Goal: Task Accomplishment & Management: Manage account settings

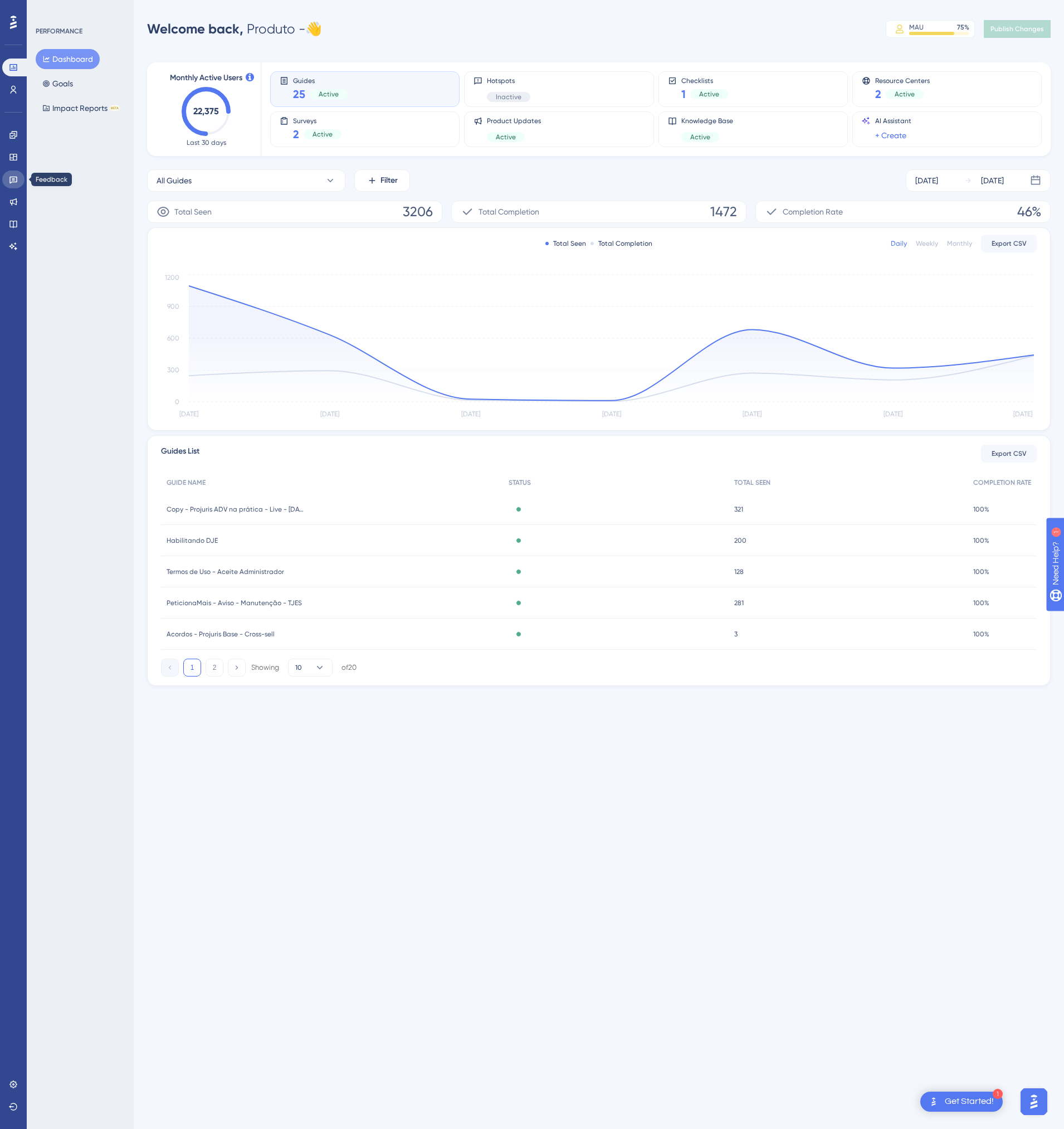
click at [19, 180] on link at bounding box center [13, 179] width 23 height 18
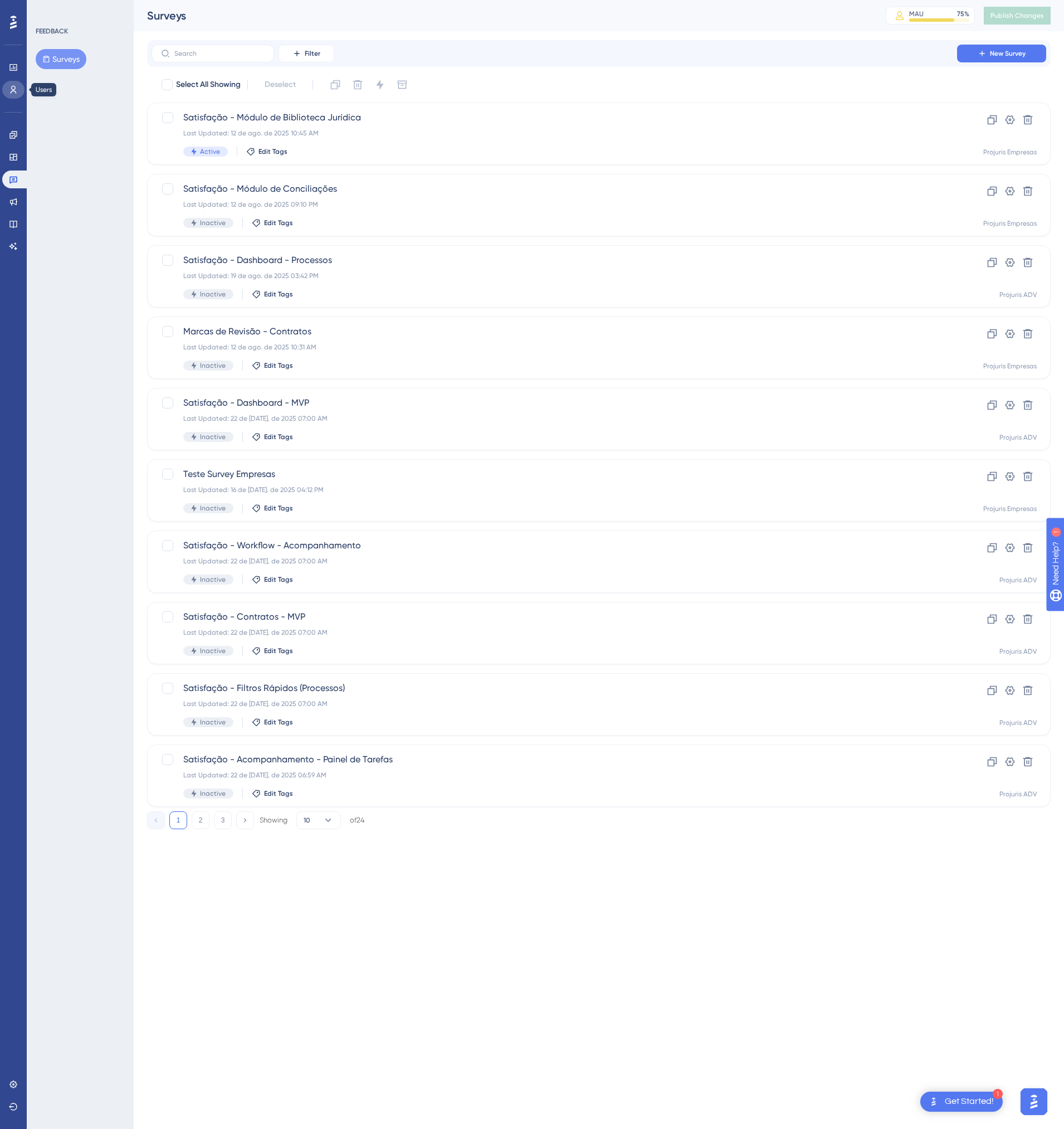
click at [14, 89] on icon at bounding box center [14, 90] width 6 height 8
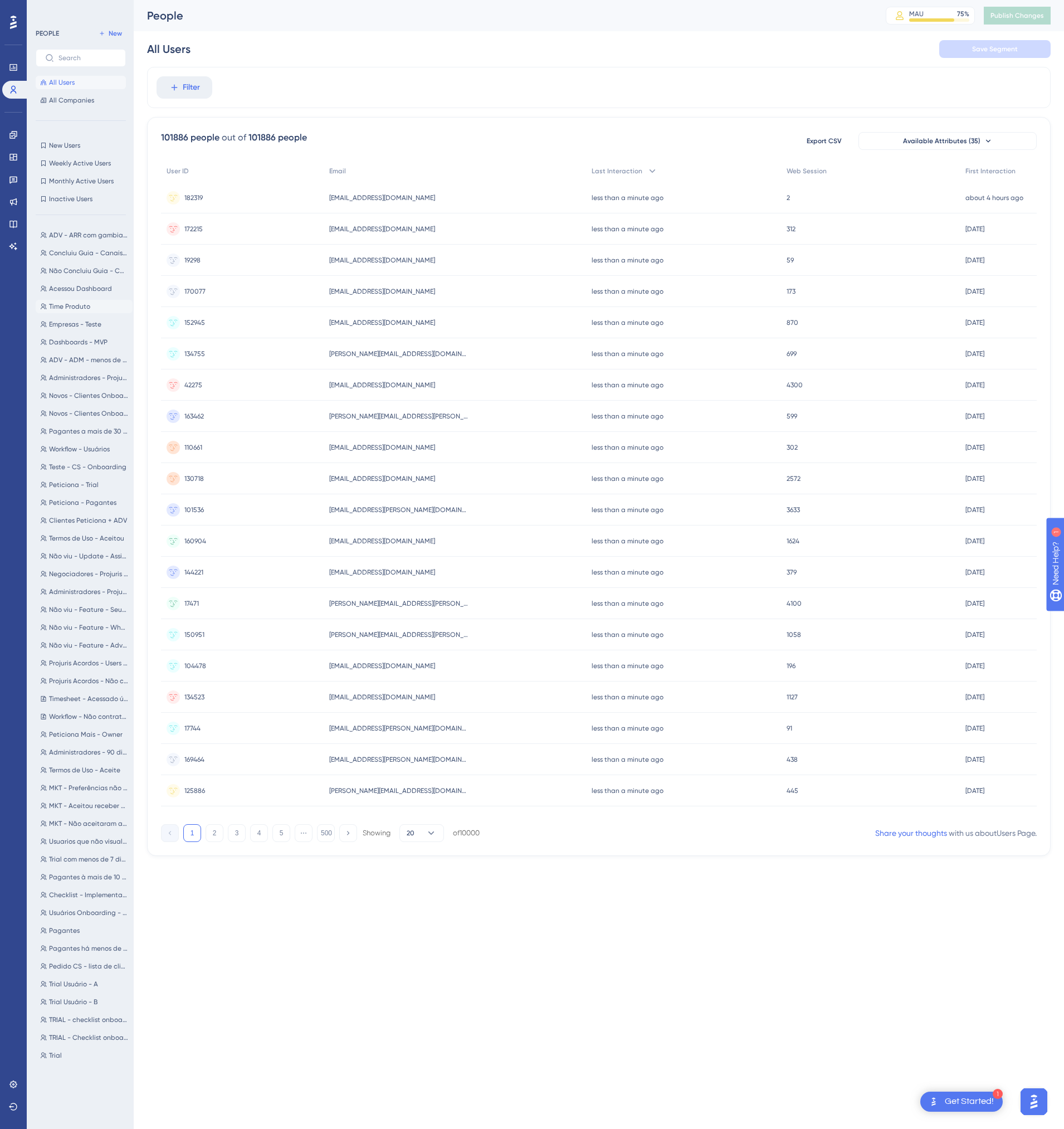
click at [68, 304] on span "Time Produto" at bounding box center [70, 306] width 41 height 9
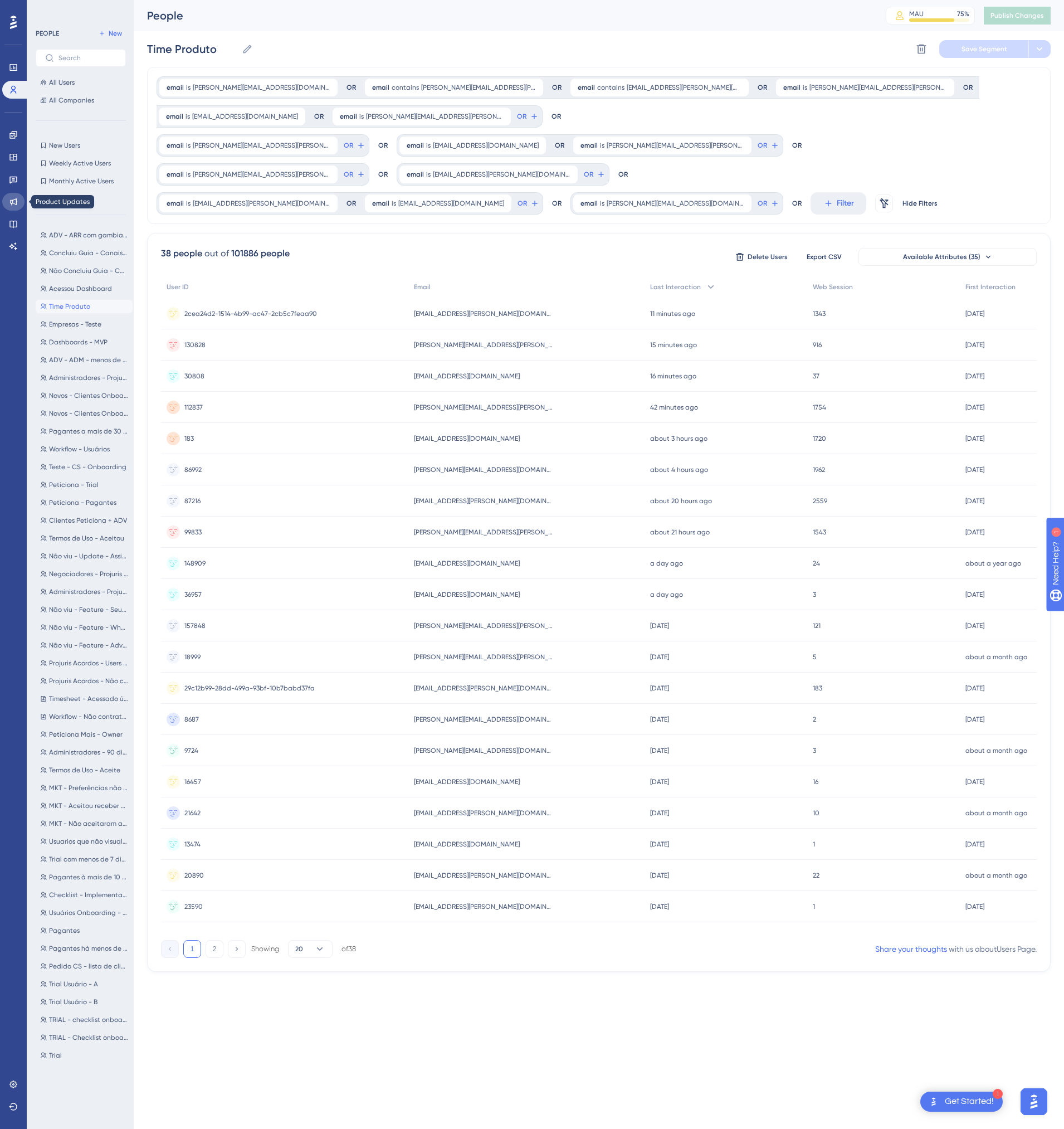
click at [13, 206] on link at bounding box center [13, 202] width 23 height 18
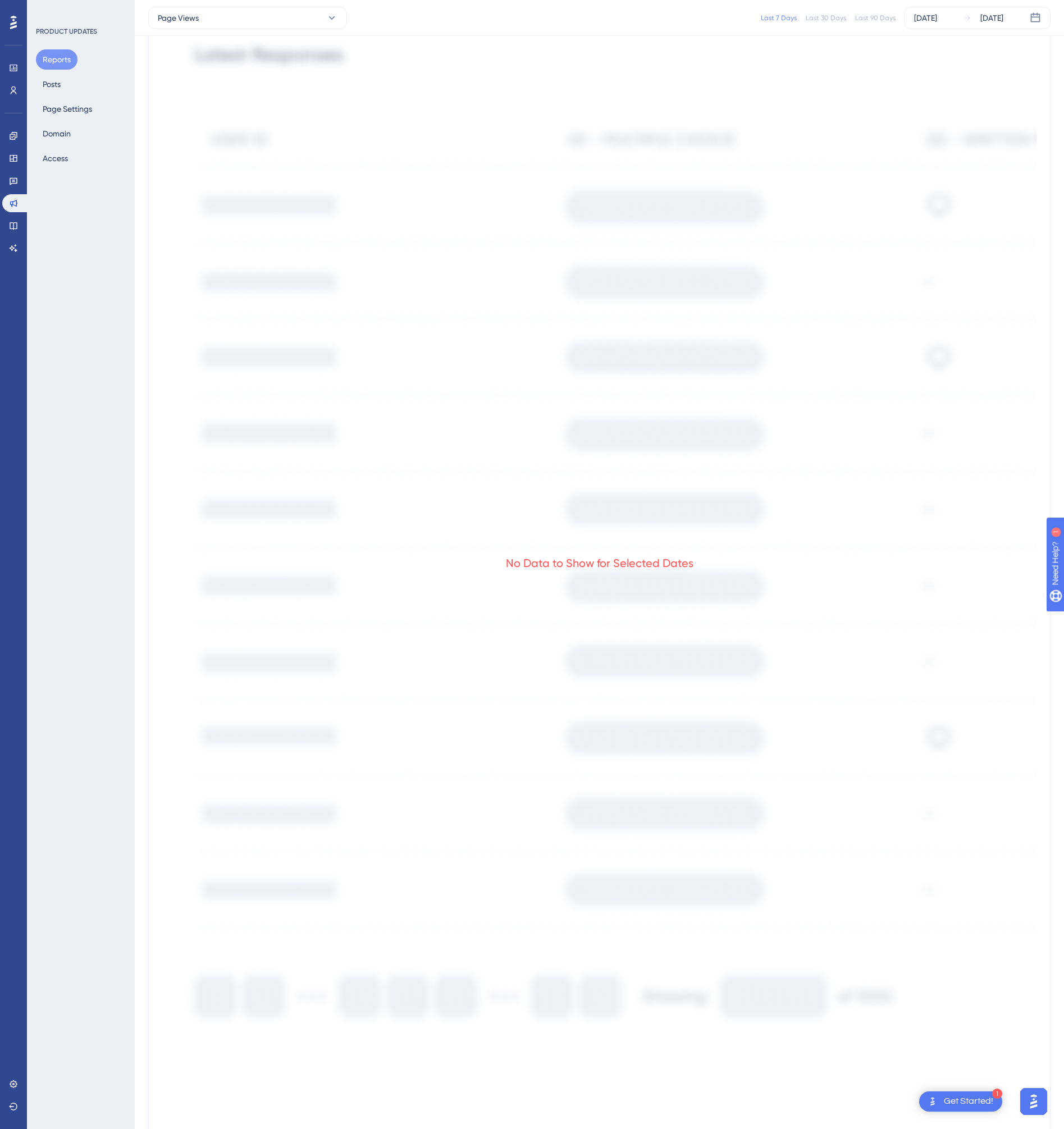
scroll to position [557, 0]
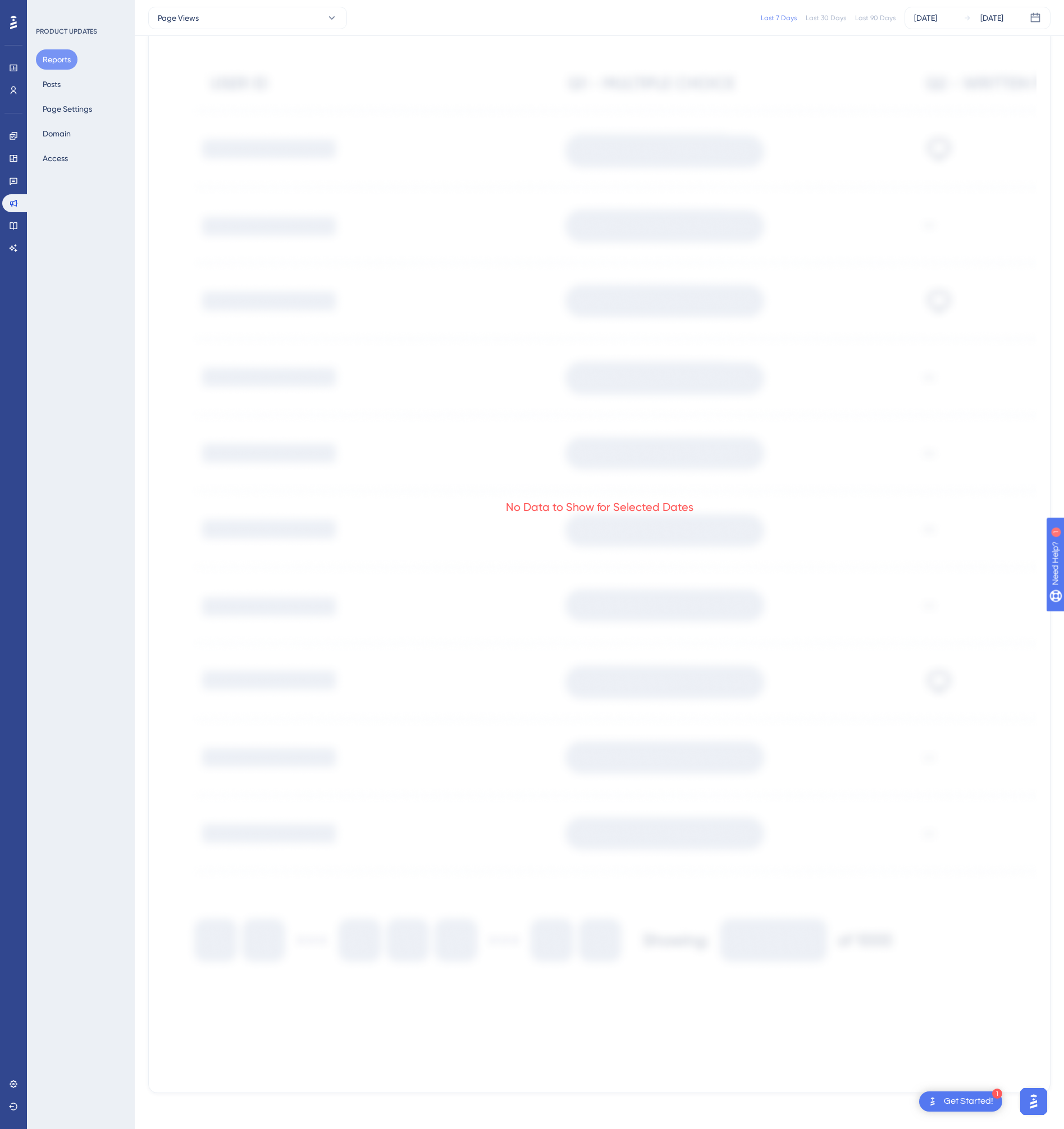
click at [73, 81] on div "Reports Posts Page Settings Domain Access" at bounding box center [81, 109] width 91 height 119
click at [56, 82] on button "Posts" at bounding box center [51, 84] width 31 height 20
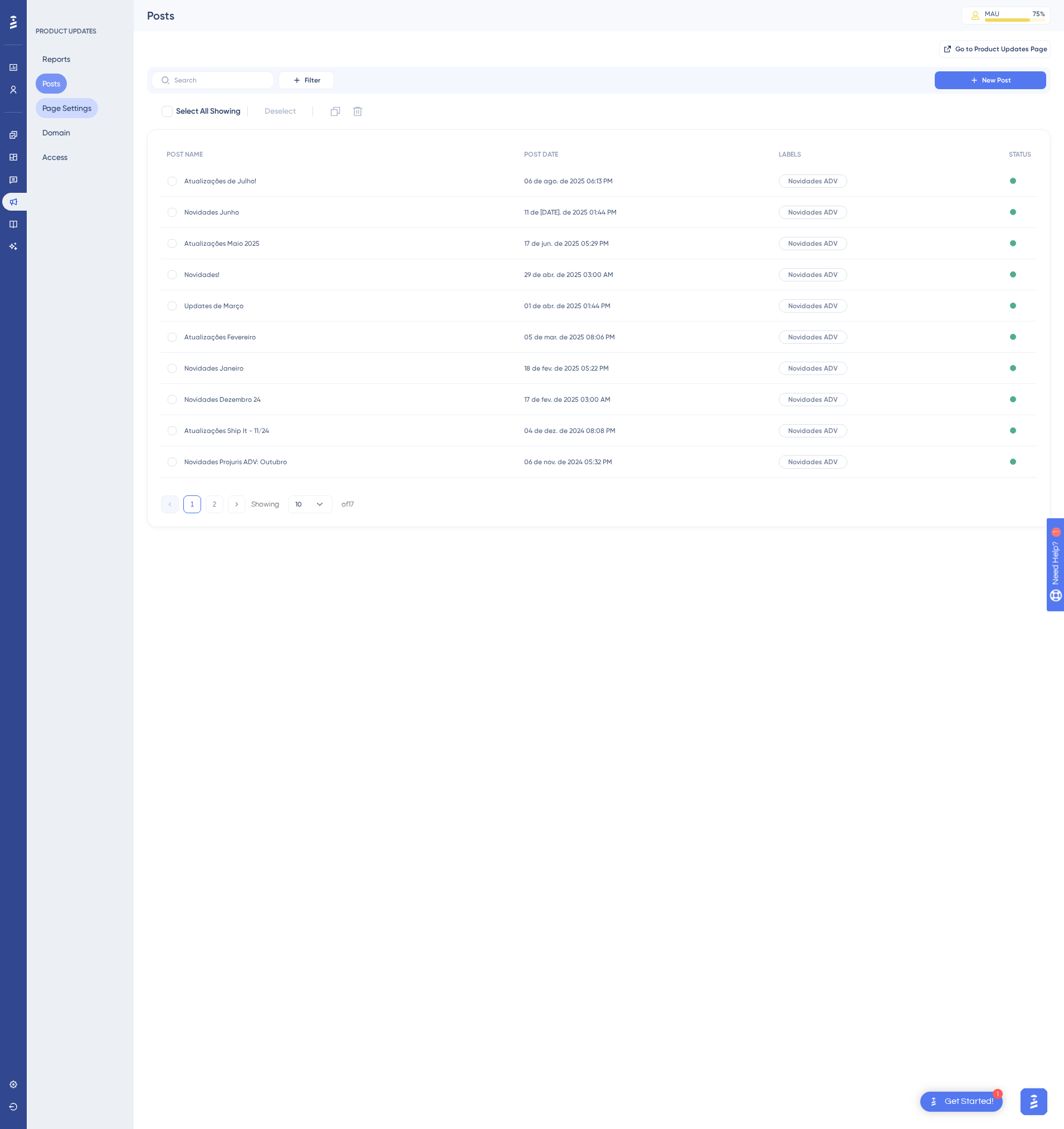
click at [70, 112] on button "Page Settings" at bounding box center [66, 108] width 63 height 20
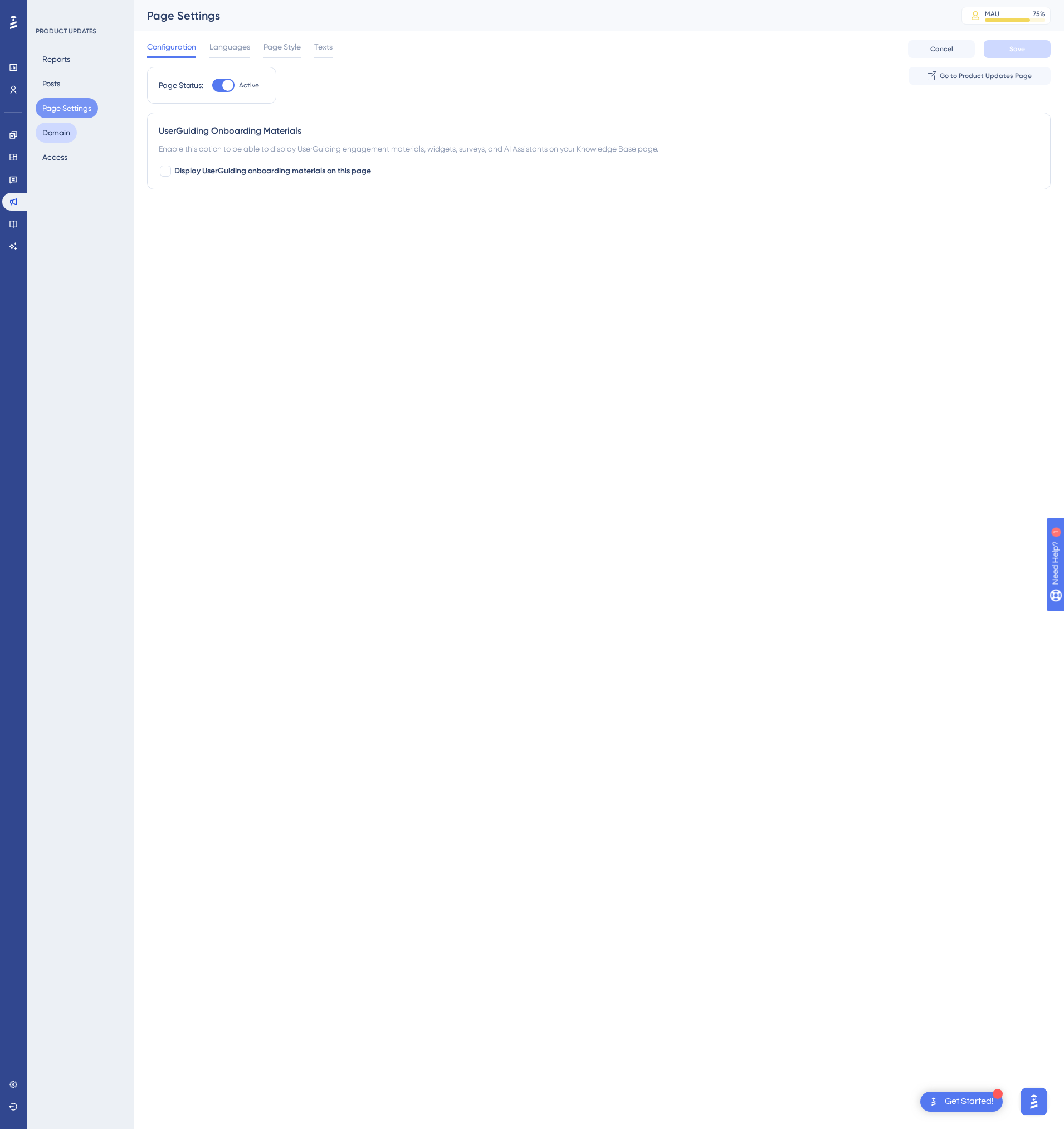
click at [59, 136] on button "Domain" at bounding box center [56, 132] width 41 height 20
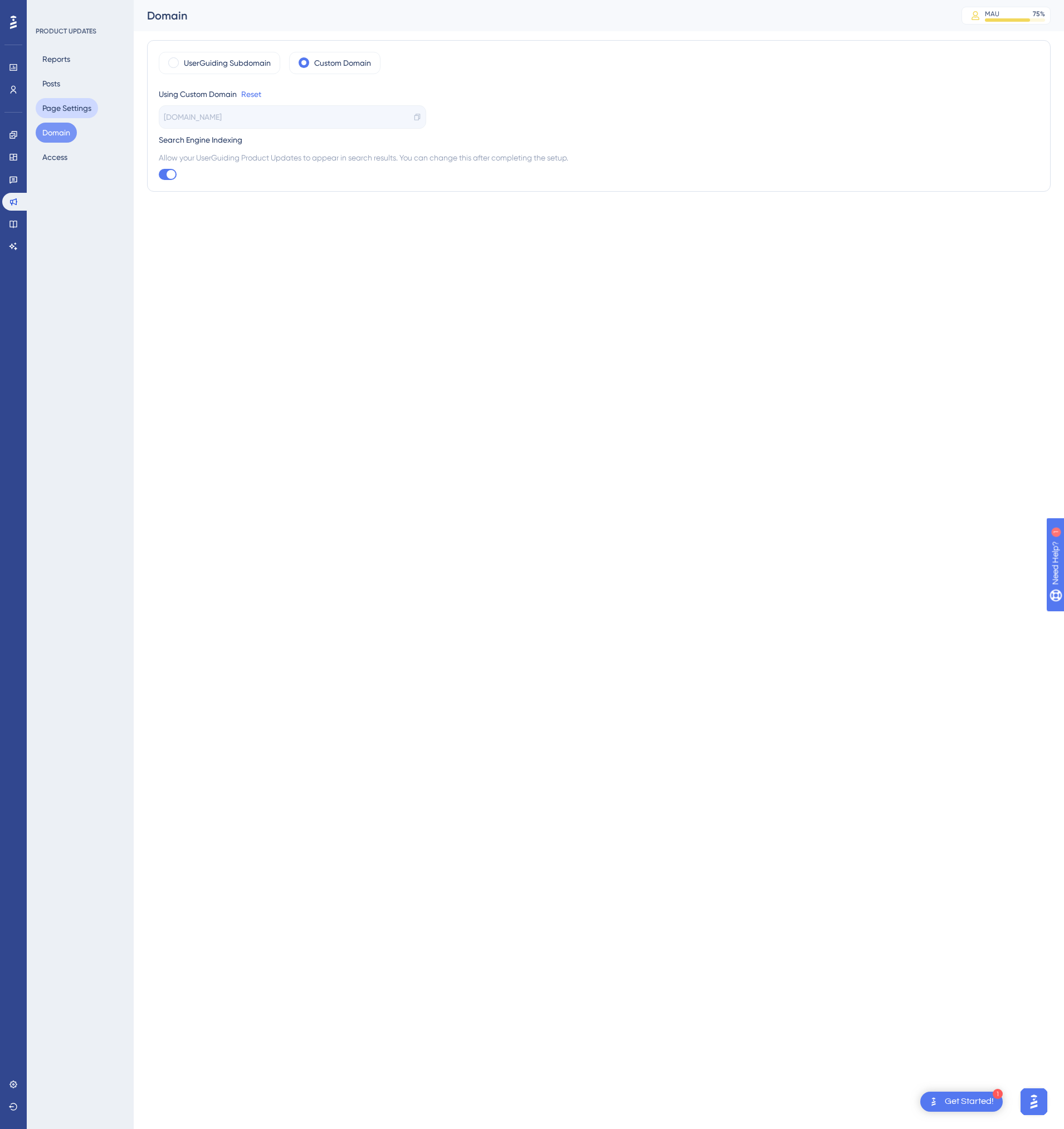
click at [70, 105] on button "Page Settings" at bounding box center [66, 108] width 63 height 20
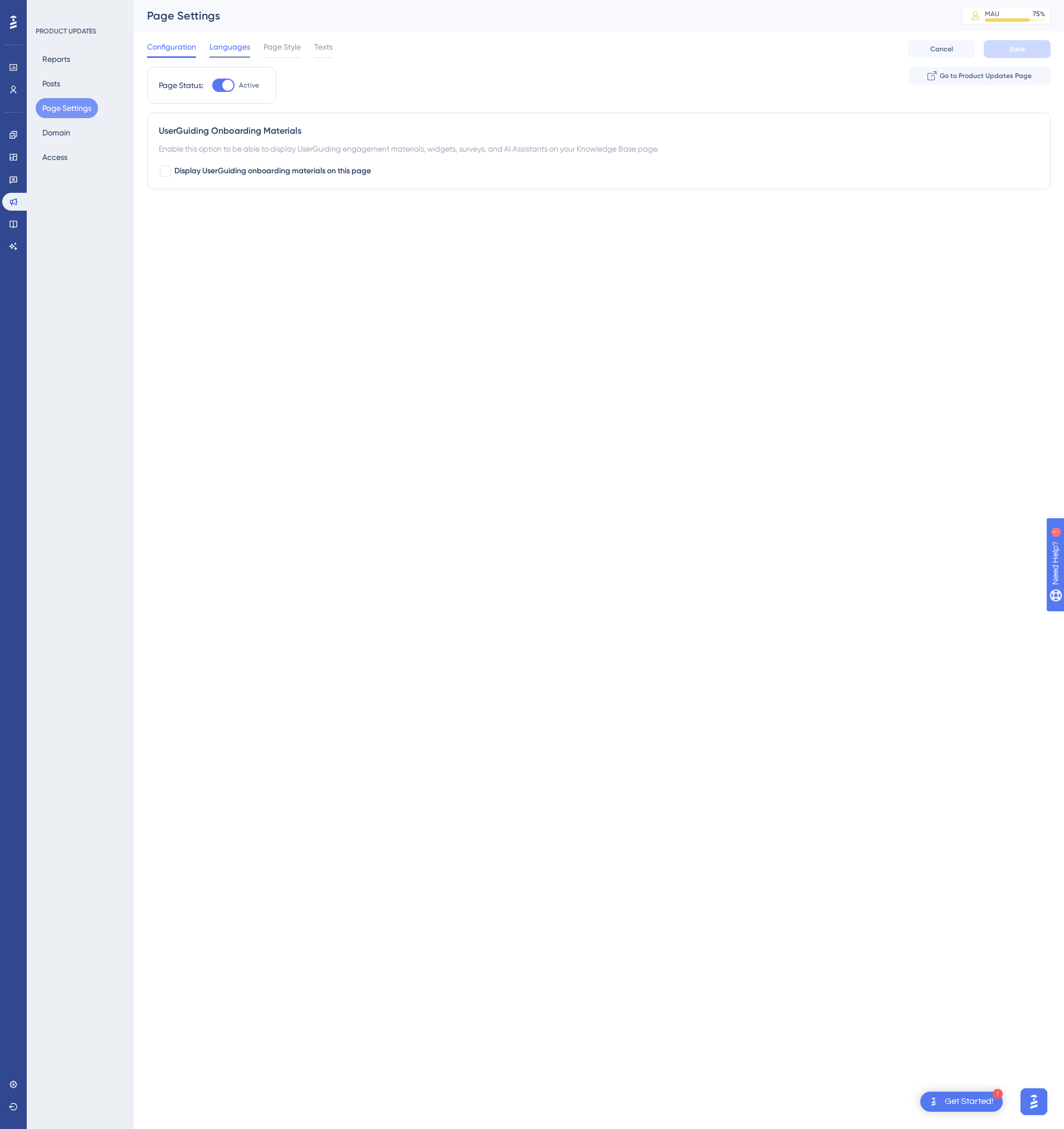
click at [239, 42] on span "Languages" at bounding box center [230, 46] width 41 height 14
click at [278, 46] on span "Page Style" at bounding box center [282, 46] width 37 height 14
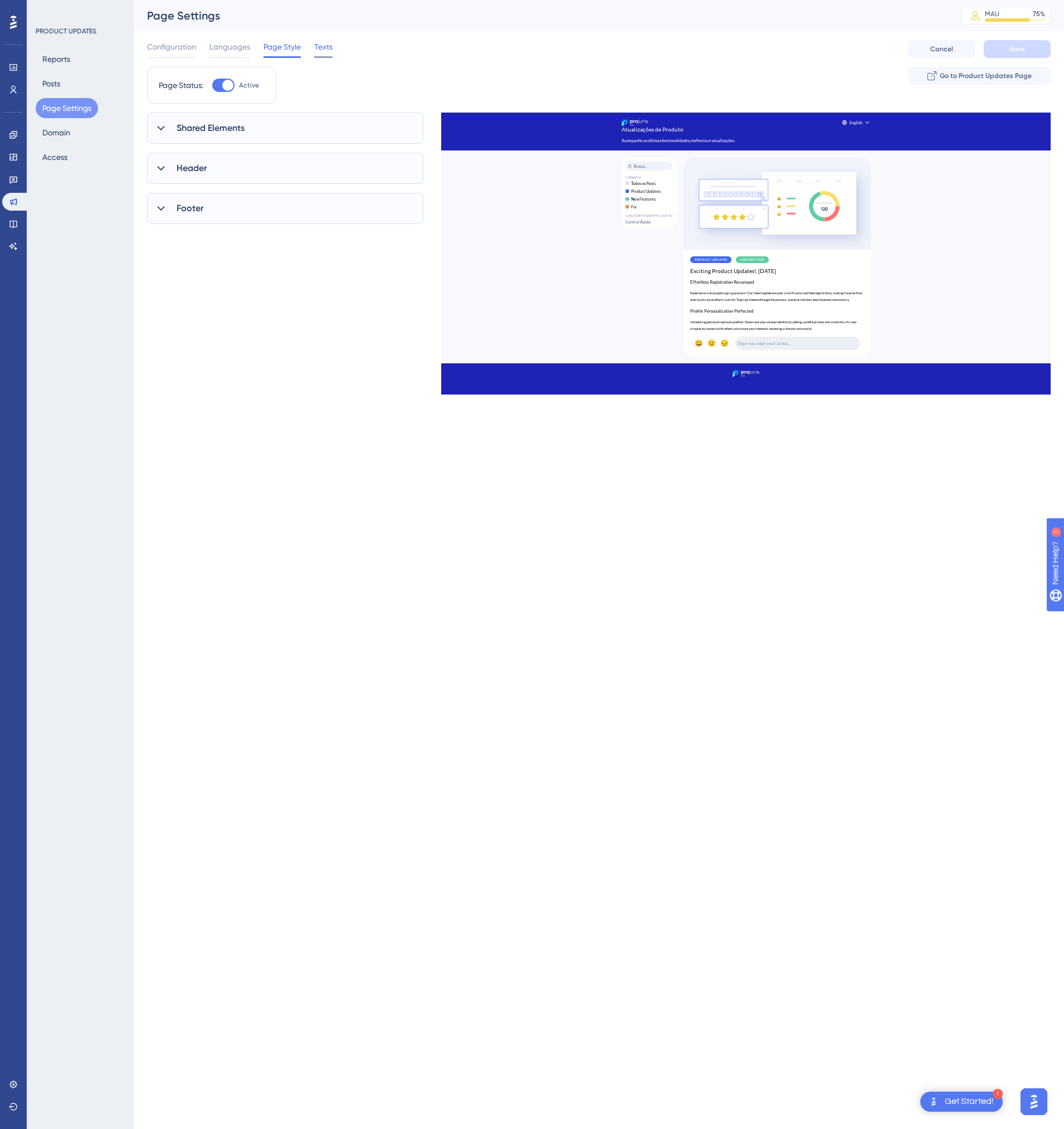
click at [322, 51] on span "Texts" at bounding box center [323, 46] width 19 height 14
click at [64, 139] on button "Domain" at bounding box center [56, 132] width 41 height 20
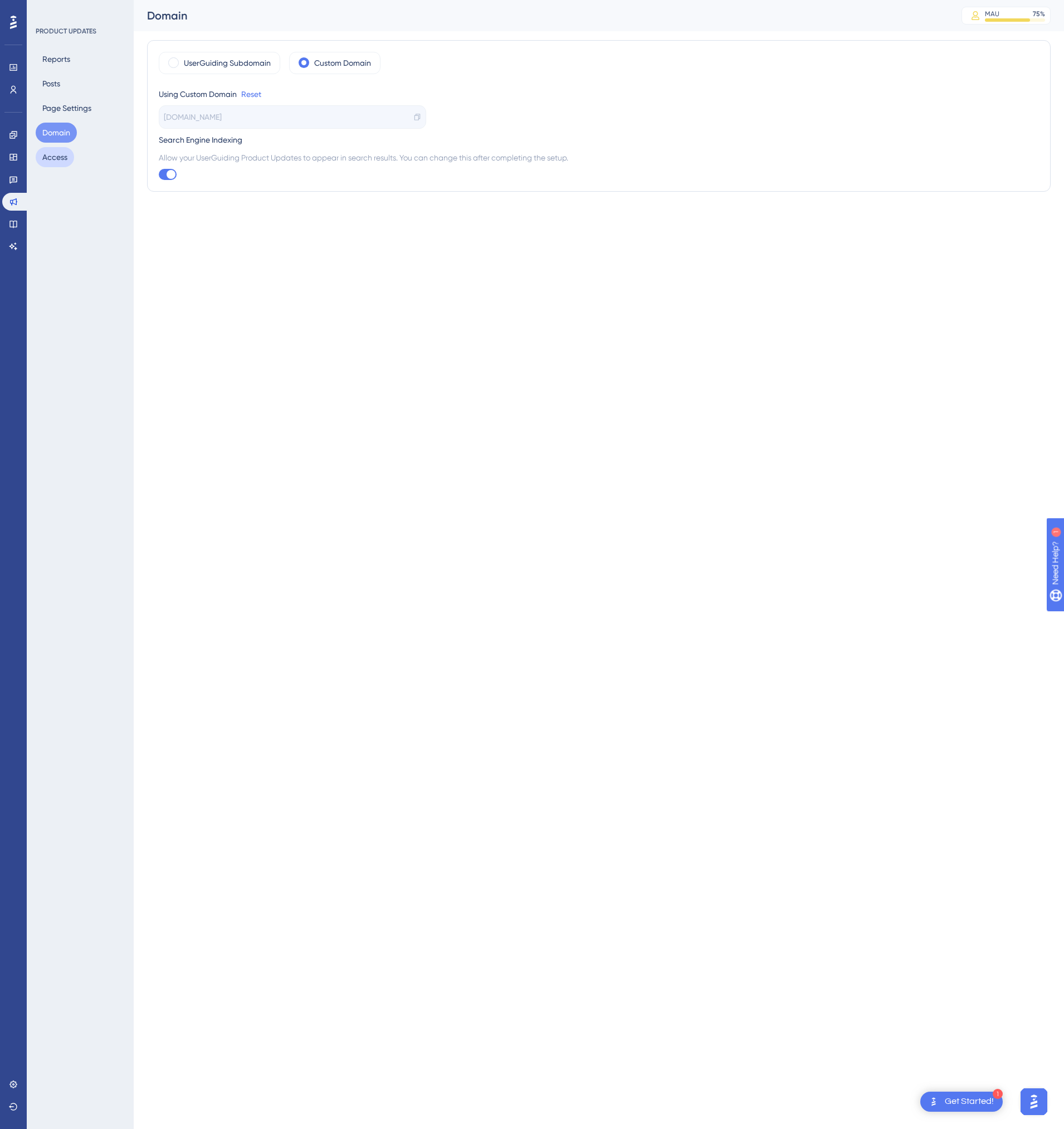
click at [63, 156] on button "Access" at bounding box center [55, 157] width 39 height 20
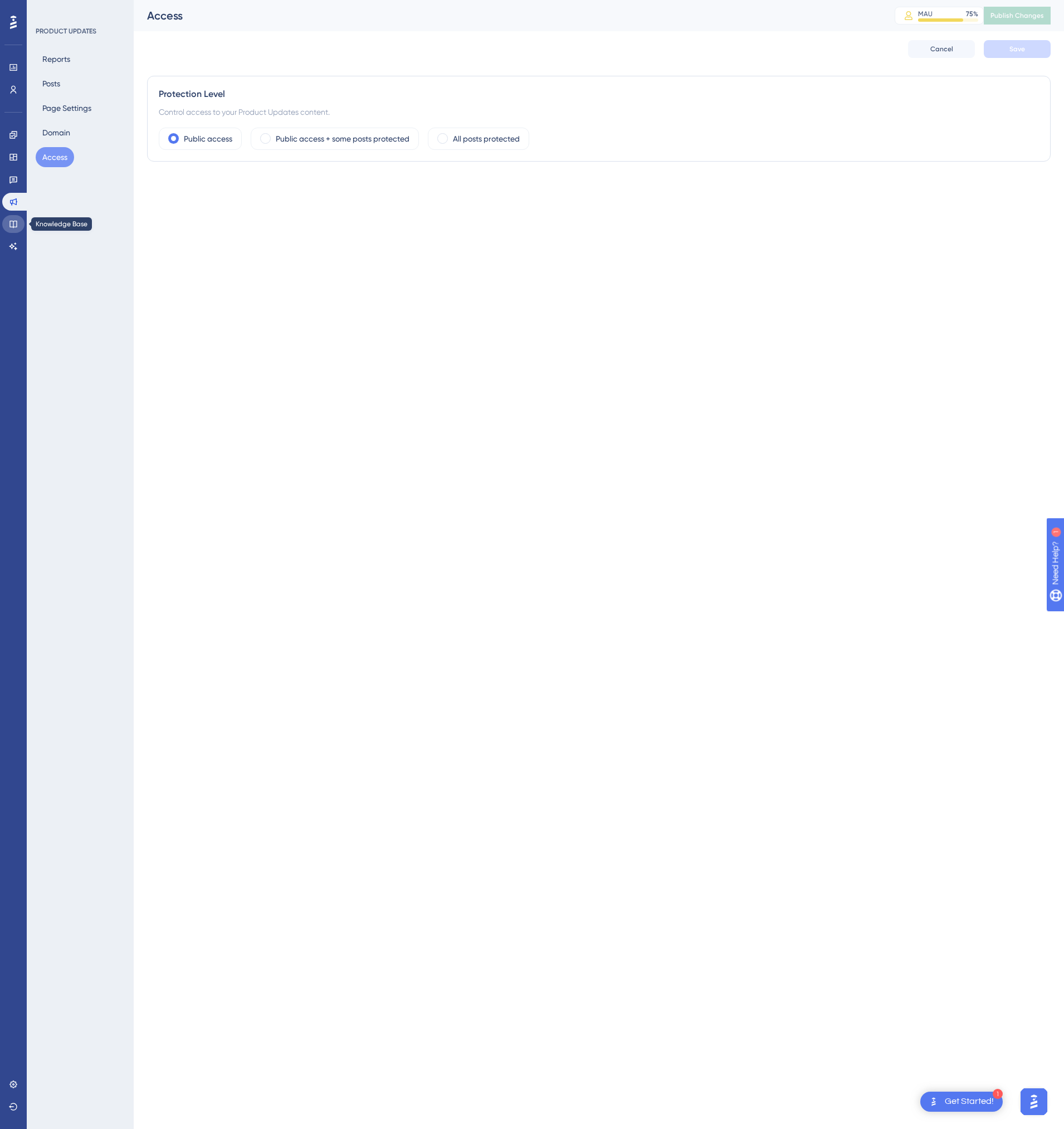
click at [12, 222] on icon at bounding box center [14, 224] width 9 height 9
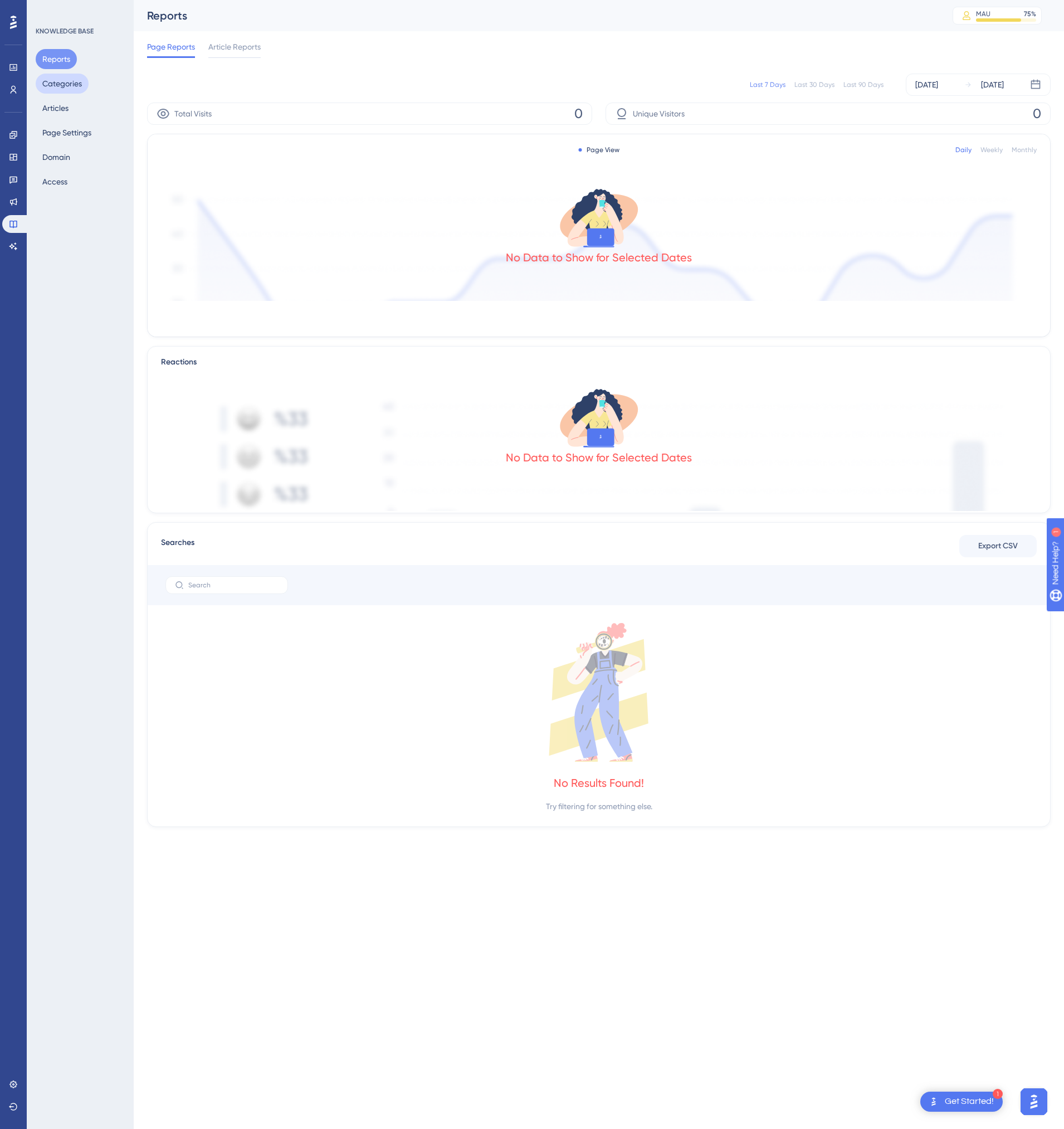
click at [79, 84] on button "Categories" at bounding box center [62, 83] width 53 height 20
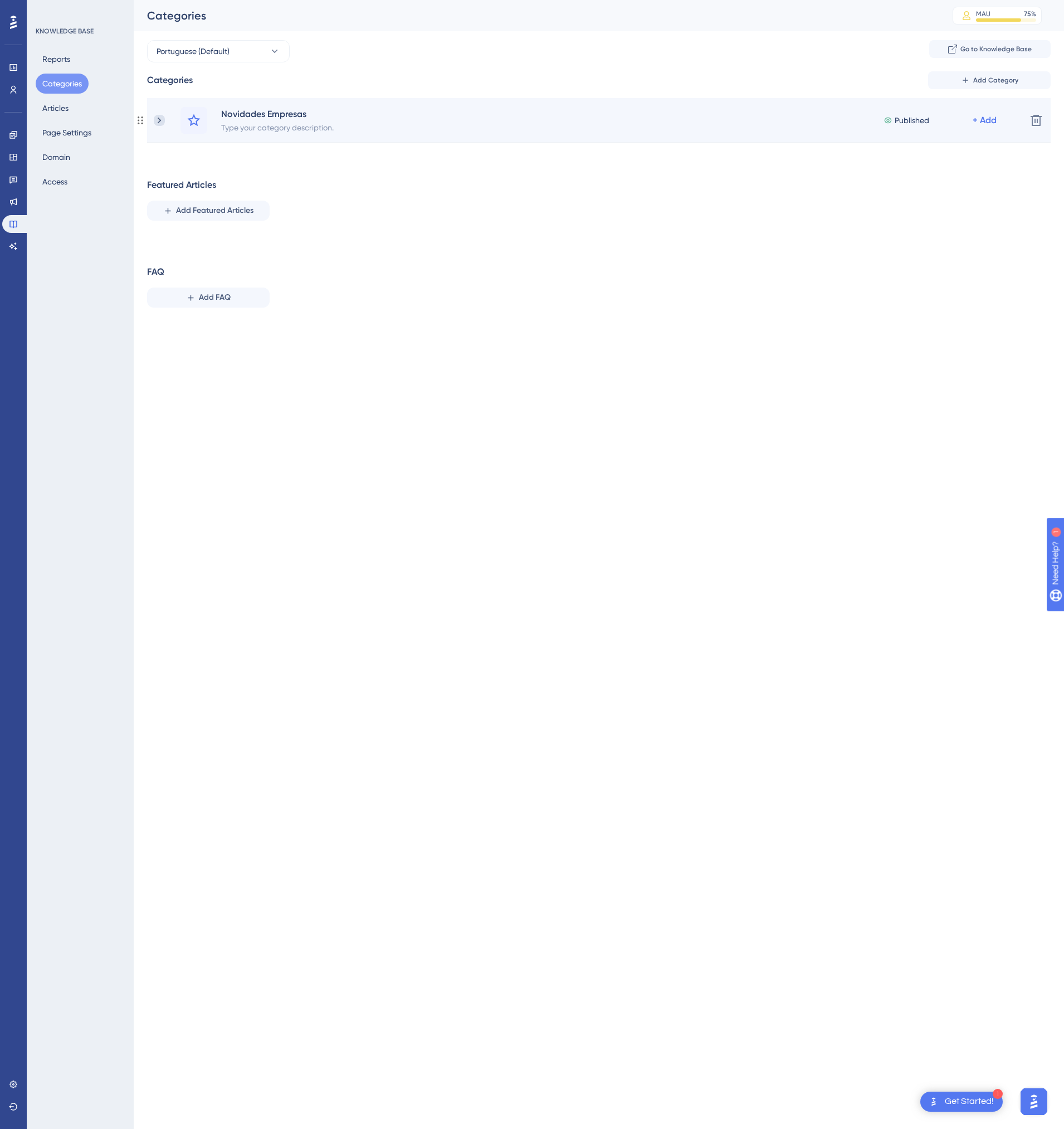
click at [159, 119] on icon at bounding box center [159, 120] width 3 height 6
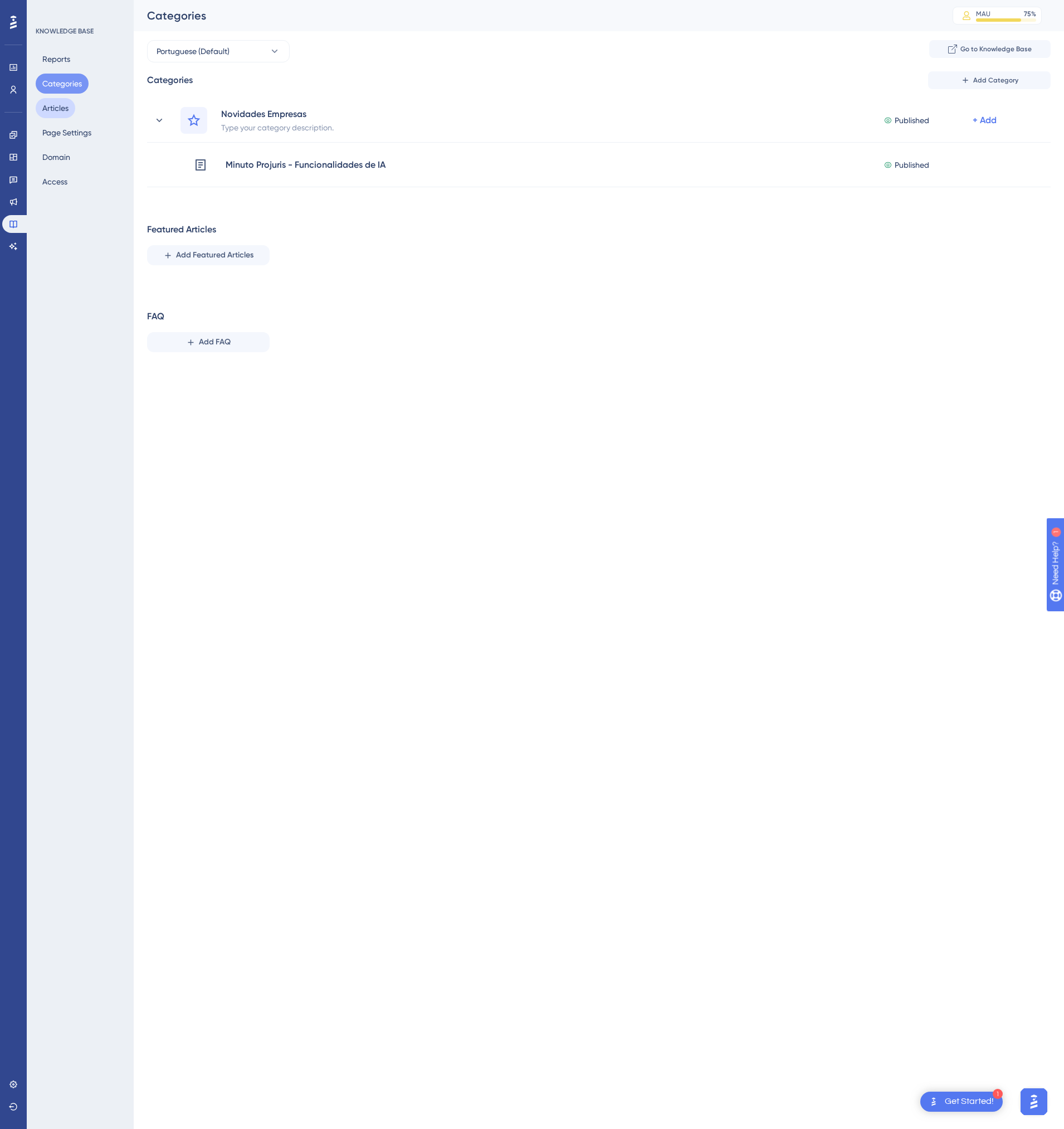
click at [65, 106] on button "Articles" at bounding box center [55, 108] width 39 height 20
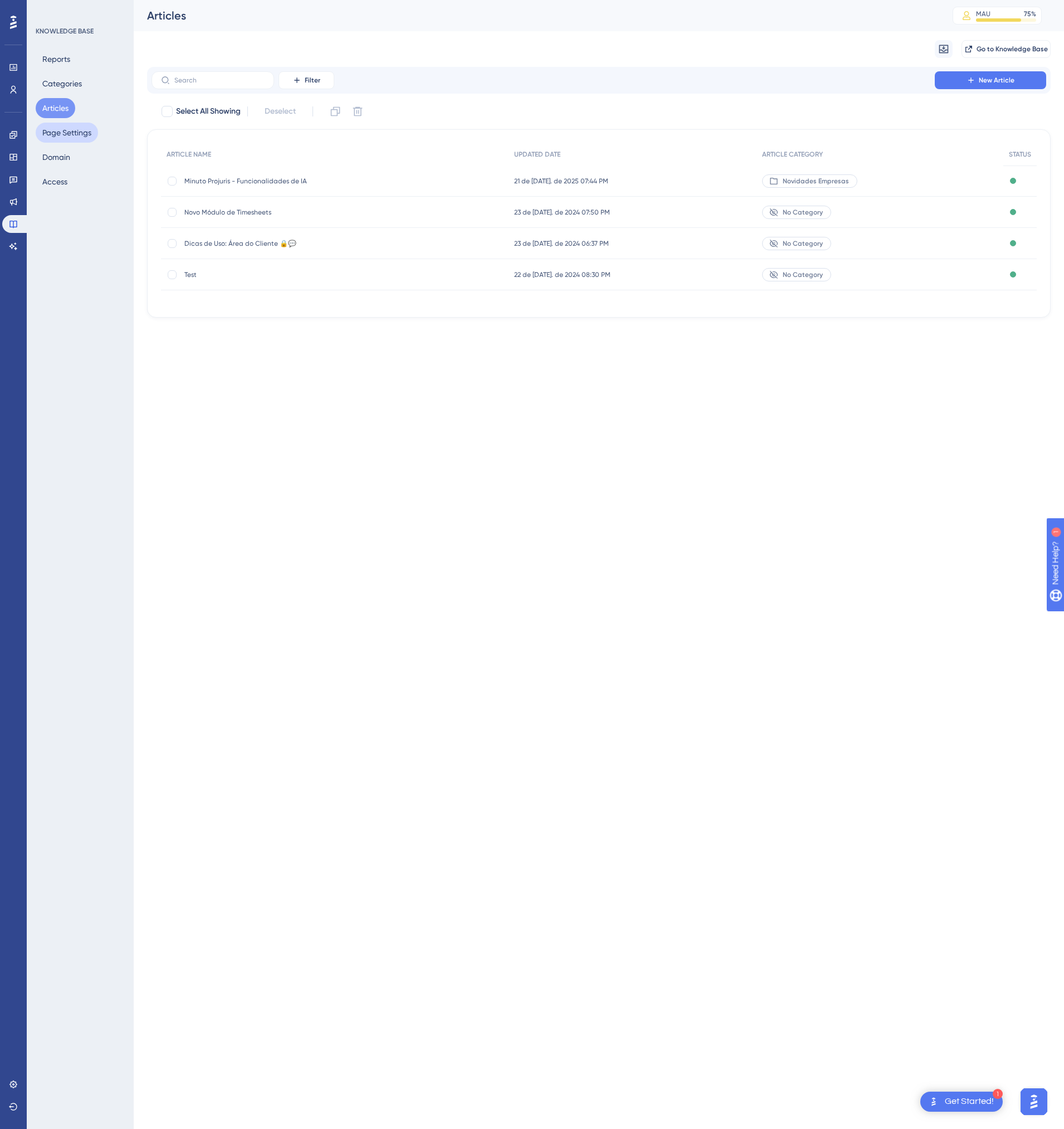
click at [74, 134] on button "Page Settings" at bounding box center [66, 132] width 63 height 20
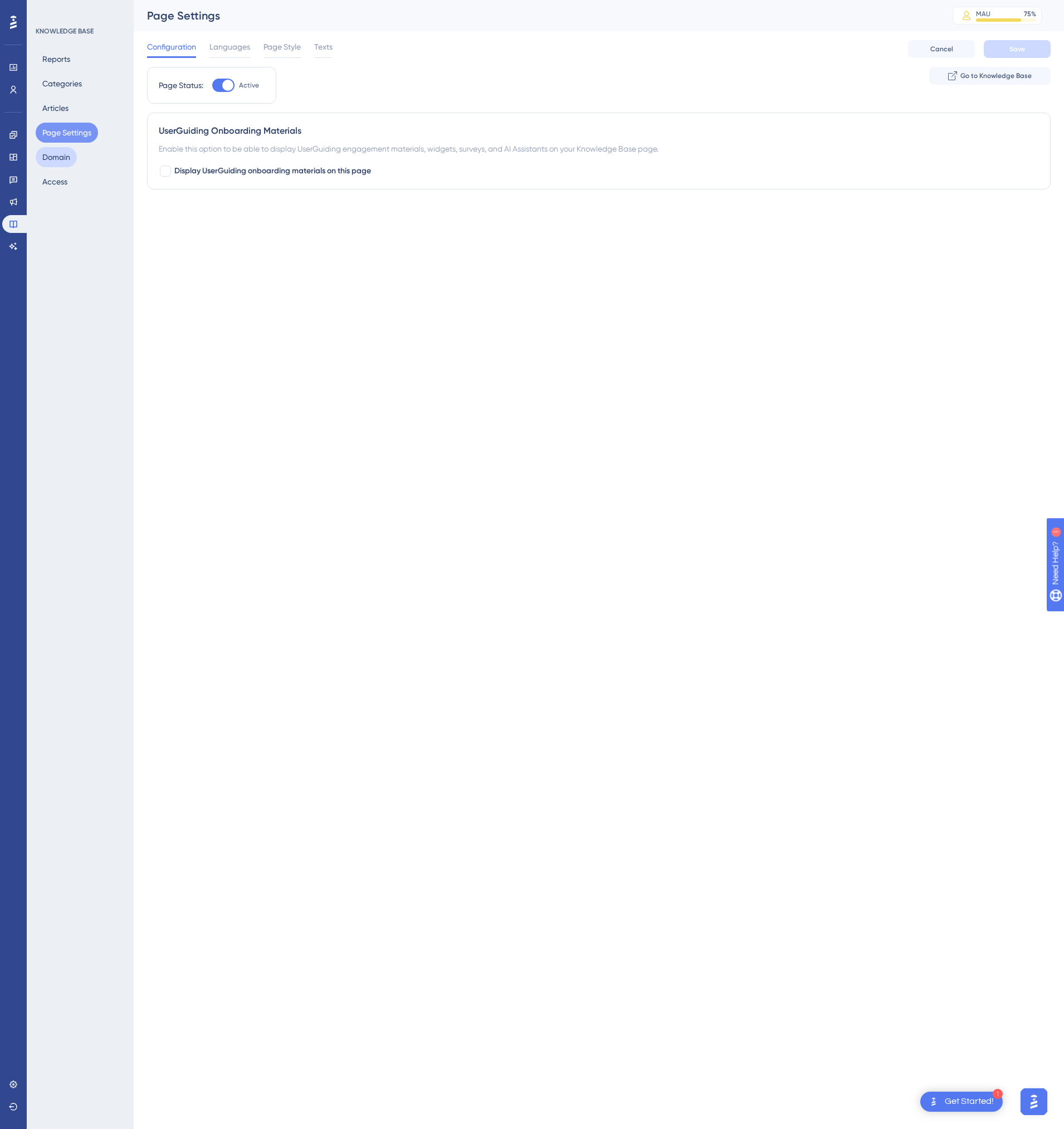
click at [64, 153] on button "Domain" at bounding box center [56, 157] width 41 height 20
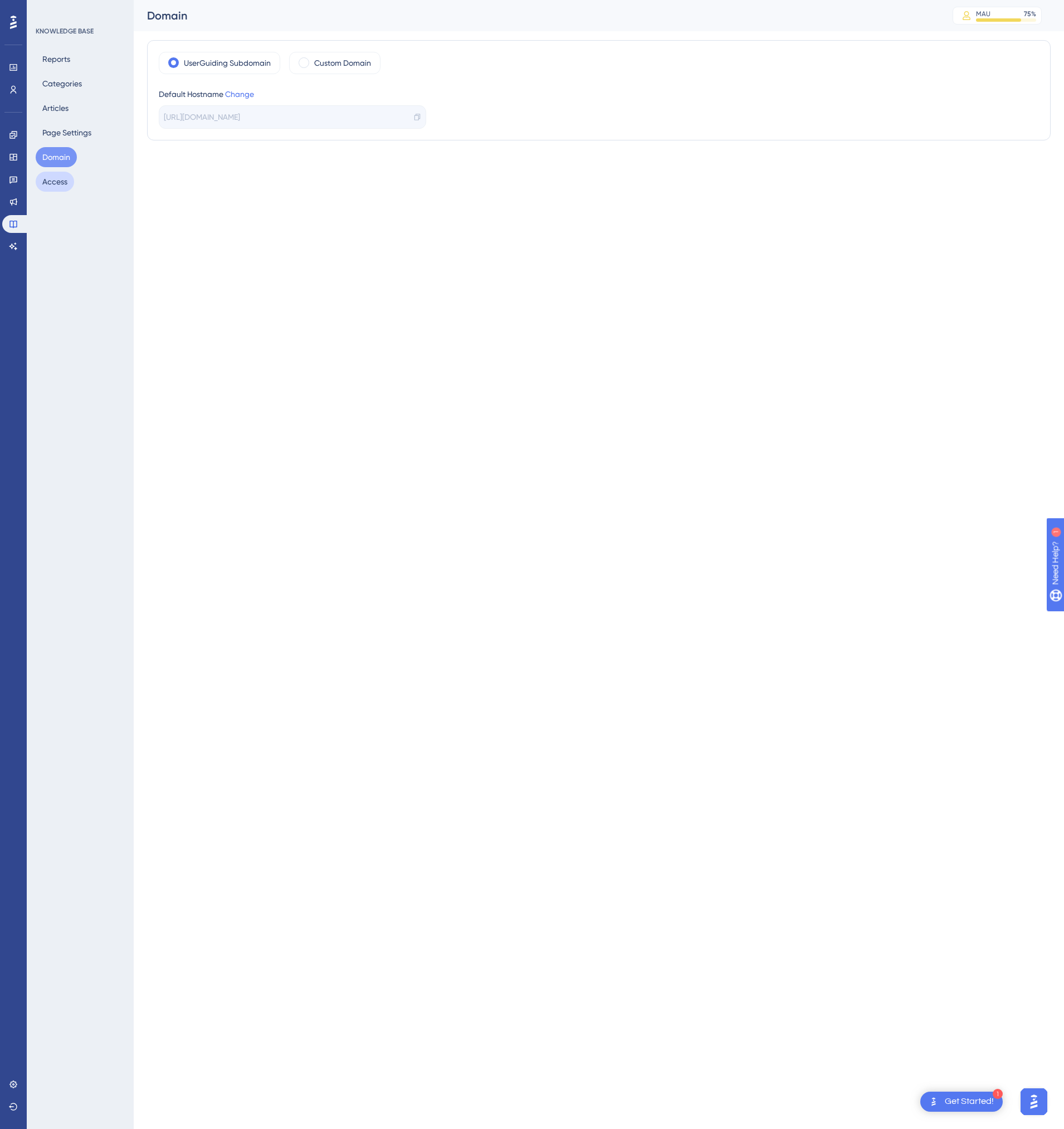
click at [59, 181] on button "Access" at bounding box center [55, 181] width 39 height 20
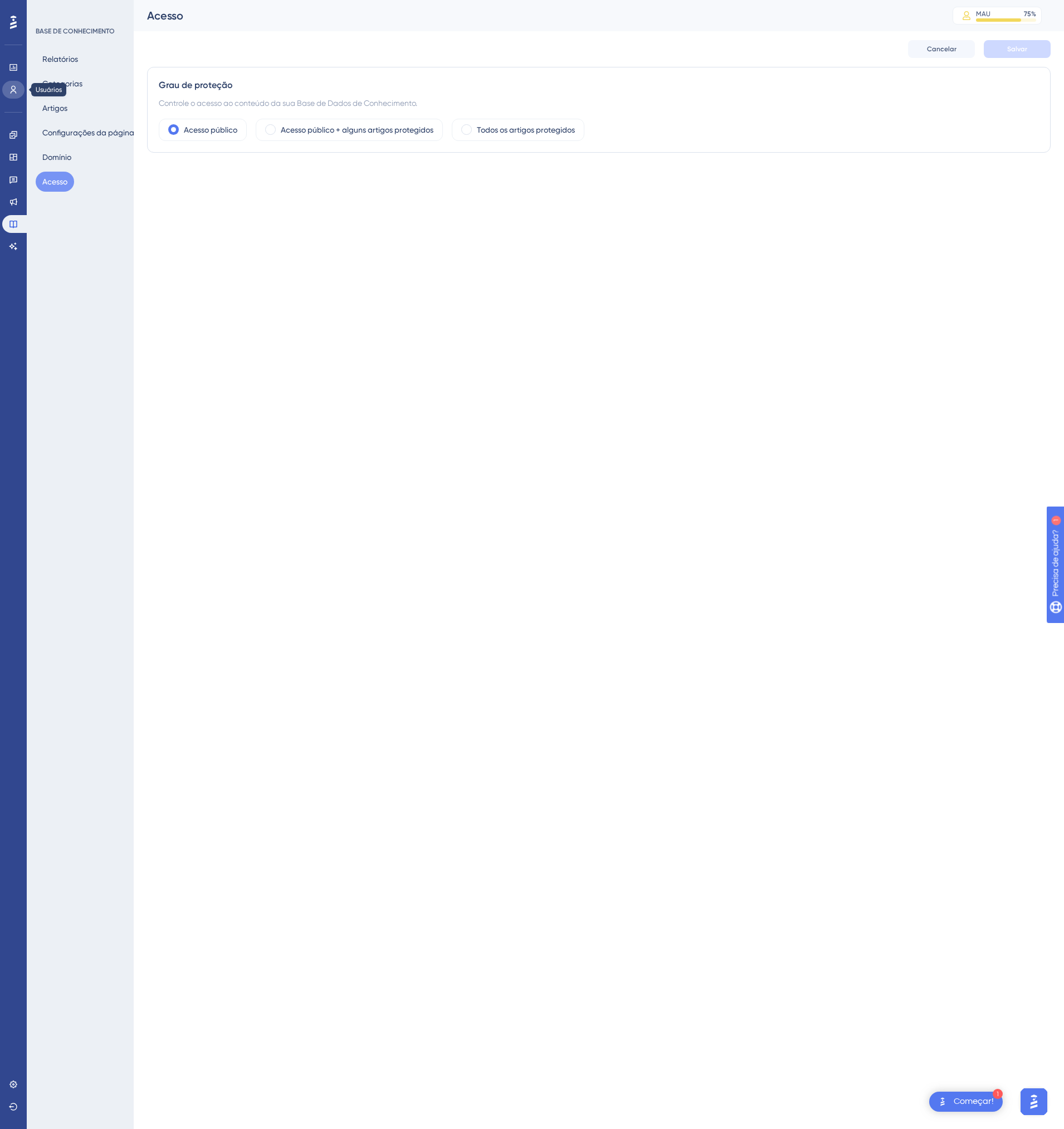
click at [10, 88] on icon at bounding box center [14, 90] width 9 height 9
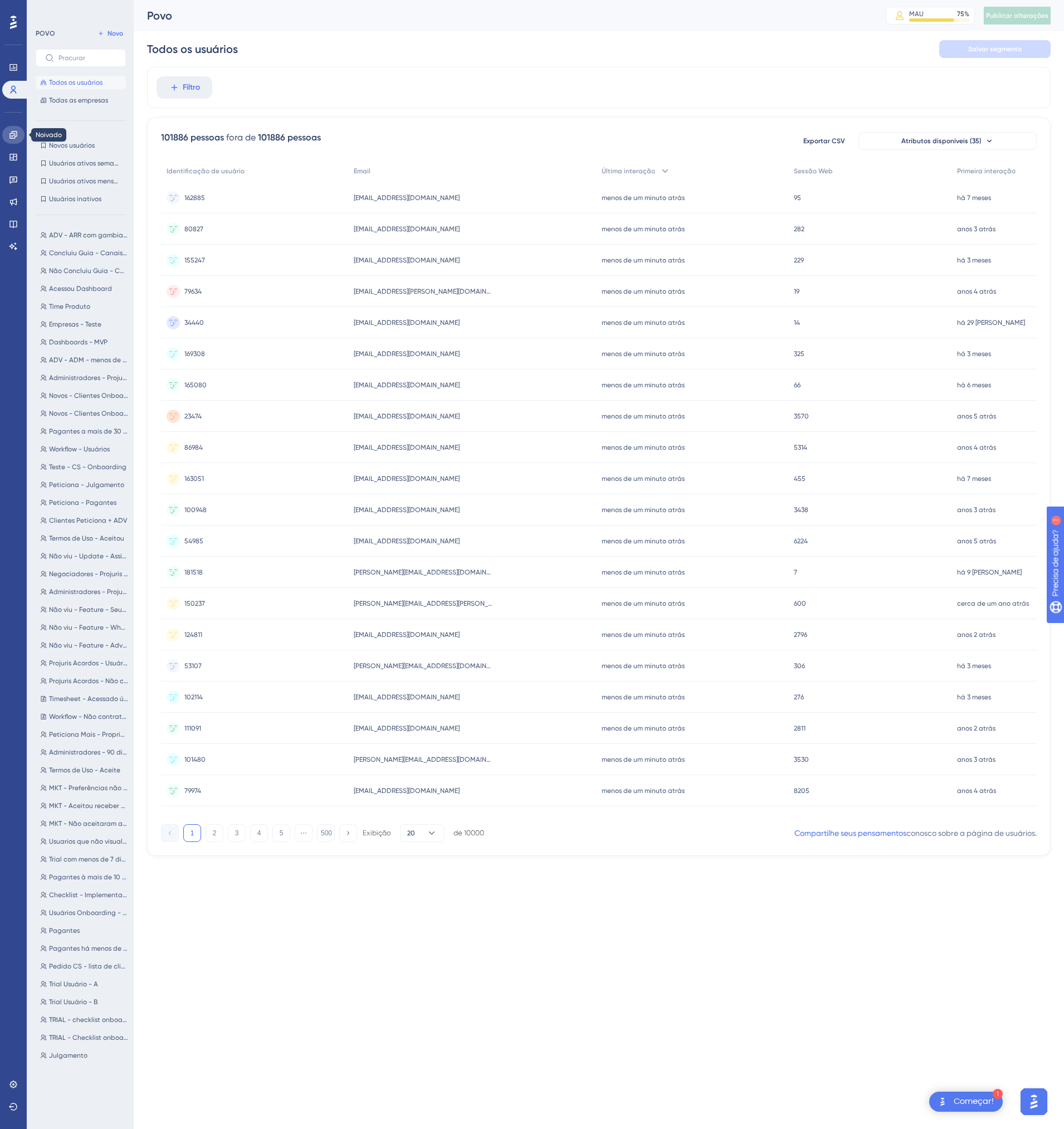
click at [14, 133] on icon at bounding box center [14, 135] width 9 height 9
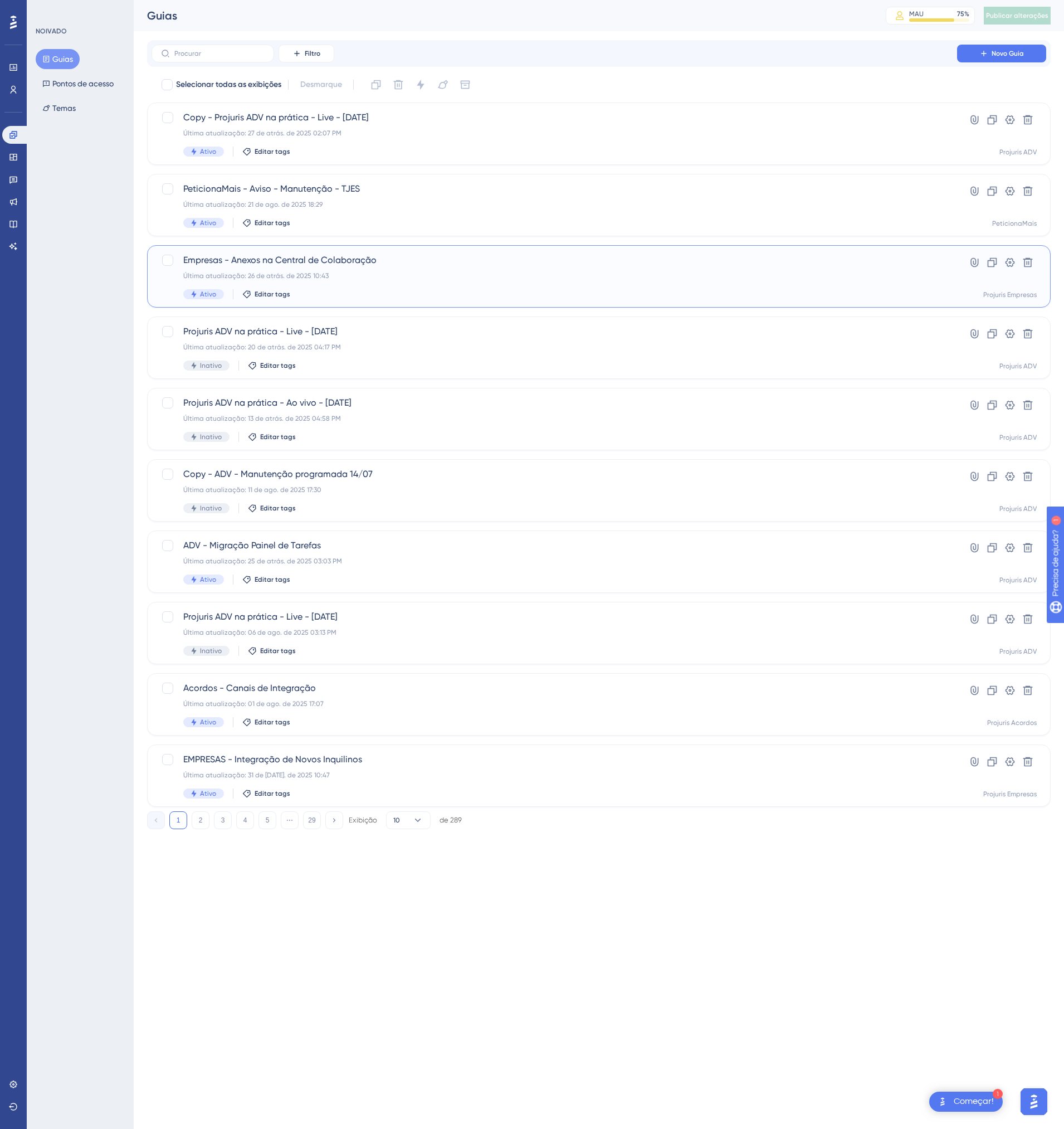
click at [300, 264] on span "Empresas - Anexos na Central de Colaboração" at bounding box center [554, 260] width 742 height 14
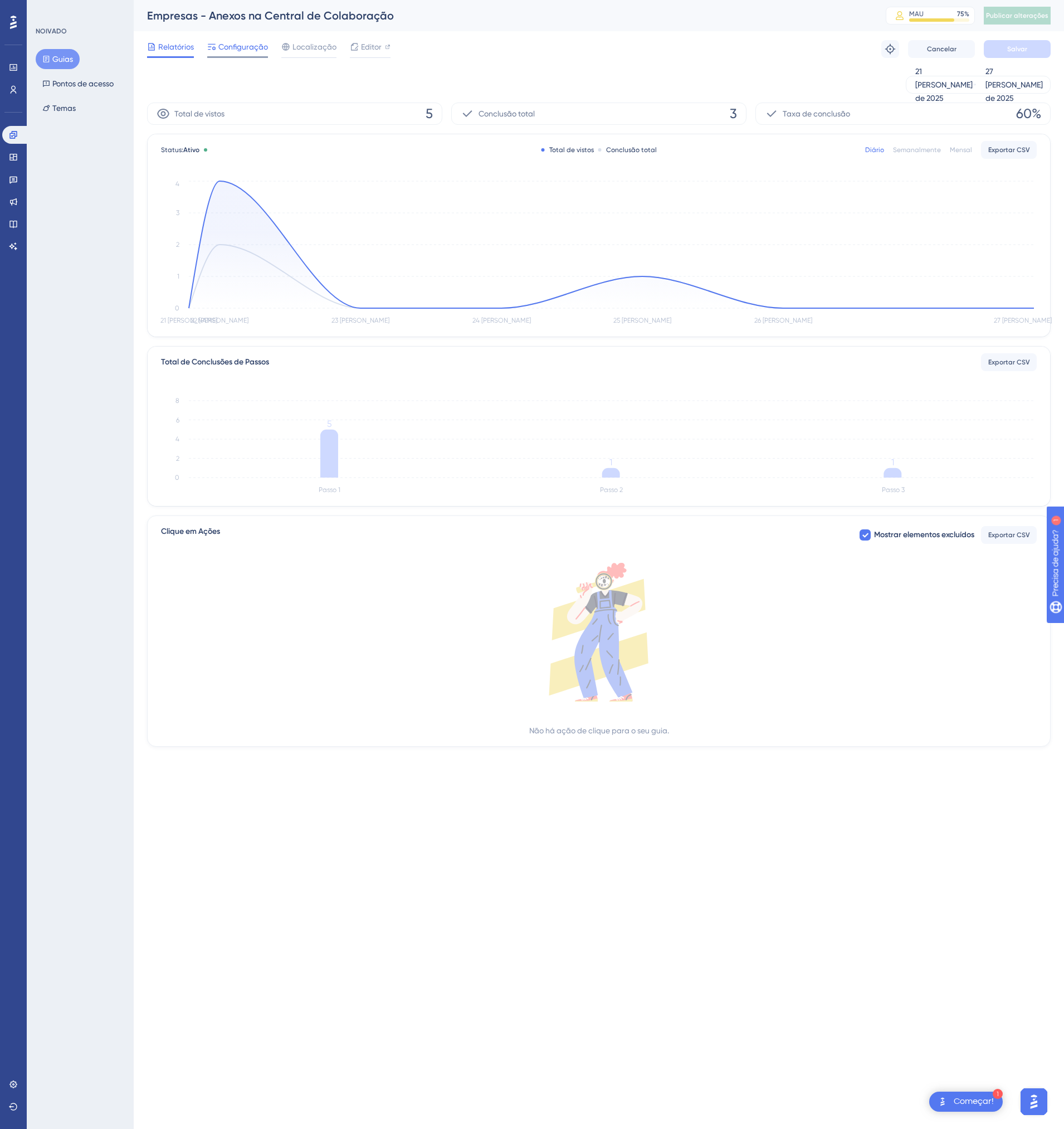
click at [242, 49] on span "Configuração" at bounding box center [243, 46] width 50 height 14
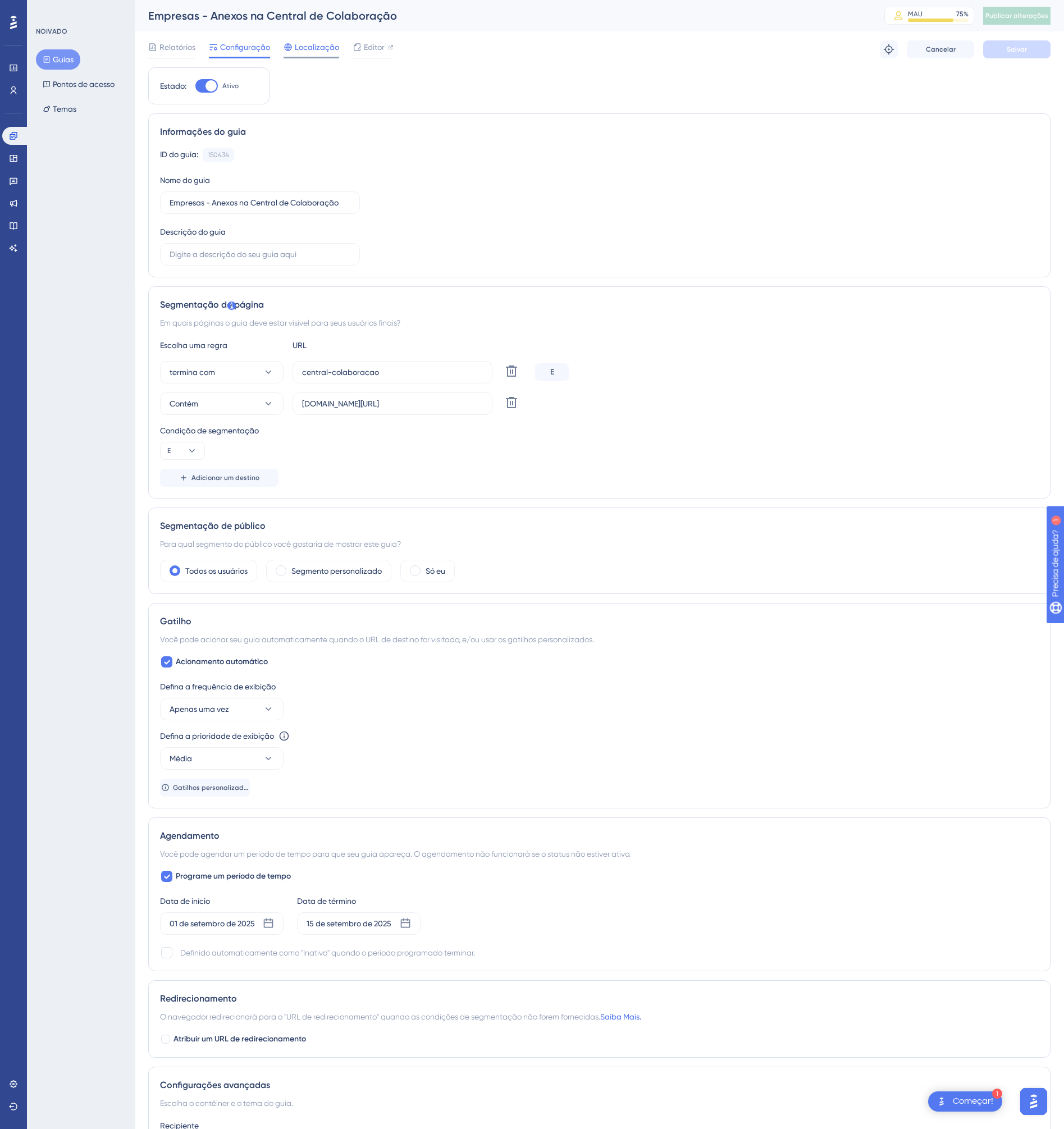
click at [328, 55] on div "Localização" at bounding box center [311, 49] width 56 height 18
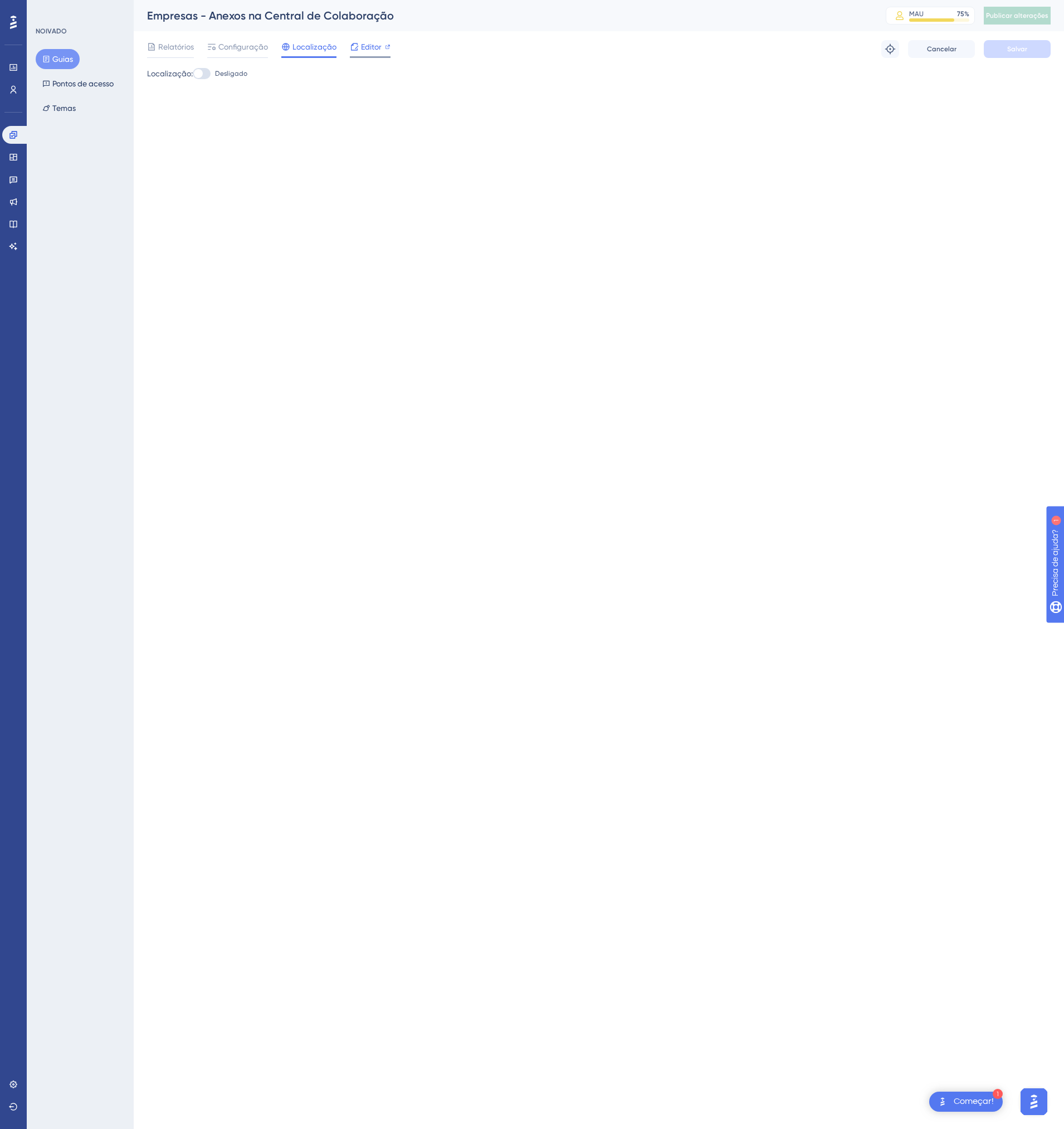
click at [359, 54] on div "Editor" at bounding box center [369, 49] width 41 height 18
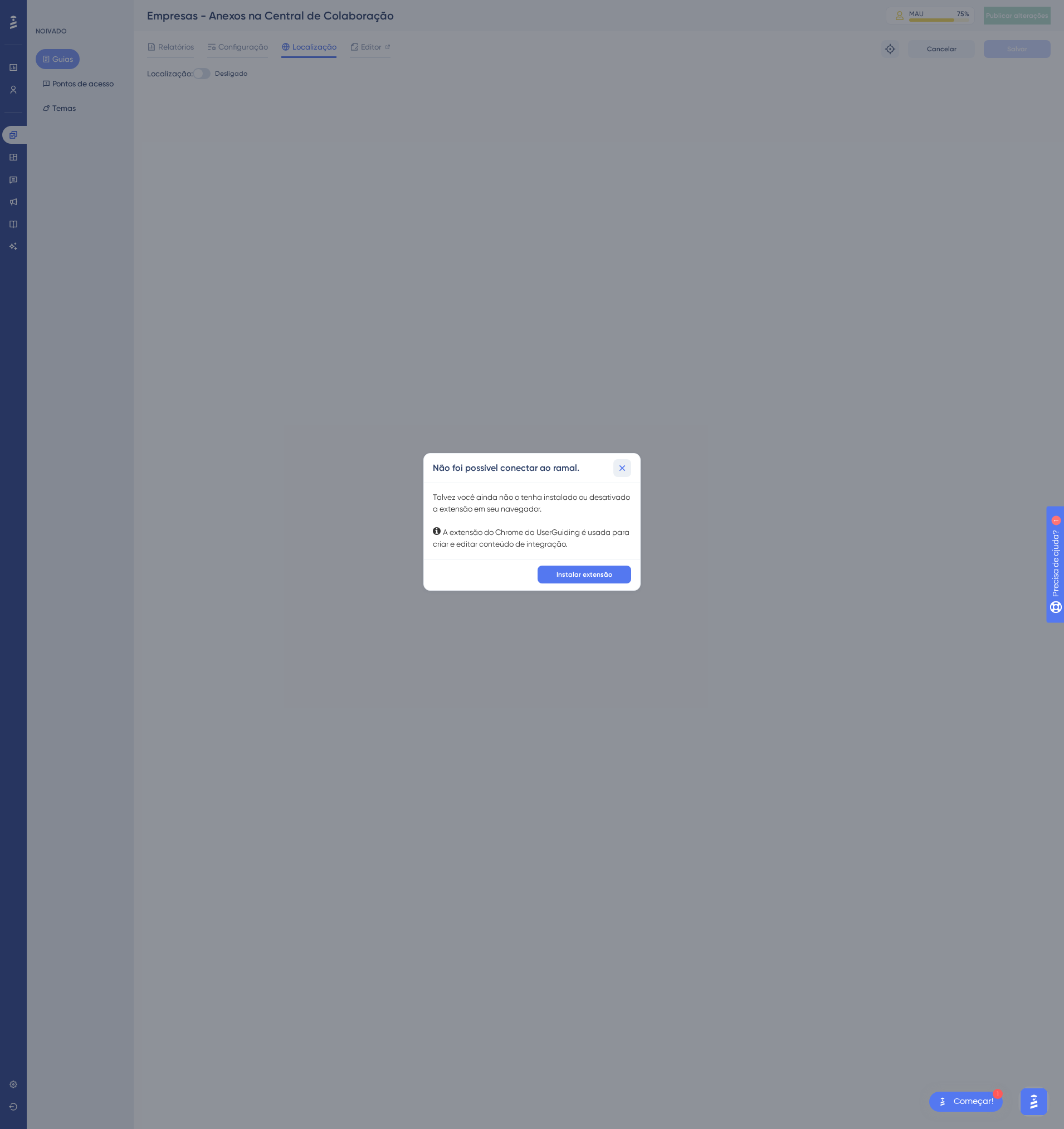
click at [624, 466] on icon at bounding box center [622, 468] width 6 height 6
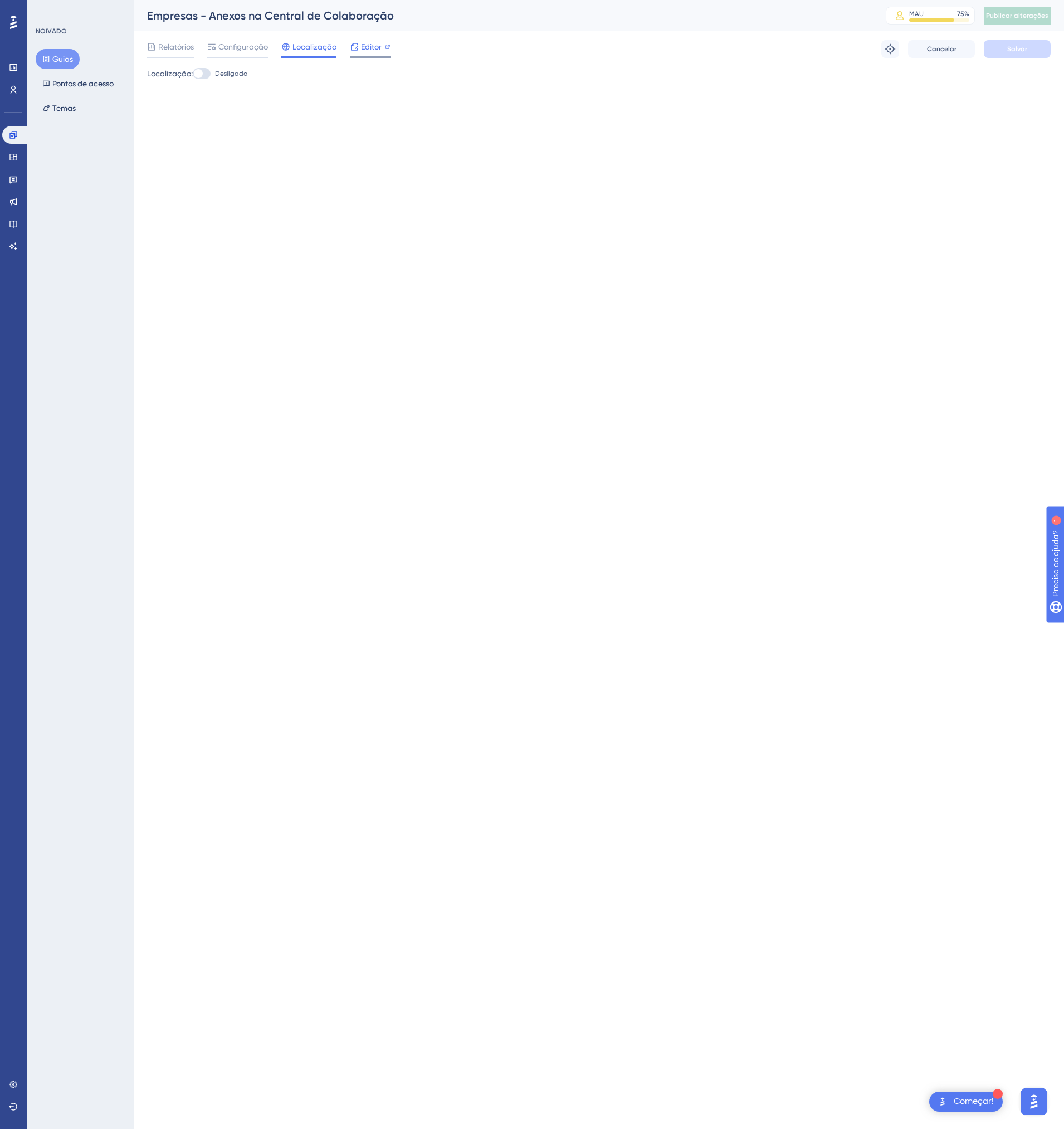
click at [373, 51] on span "Editor" at bounding box center [371, 46] width 21 height 14
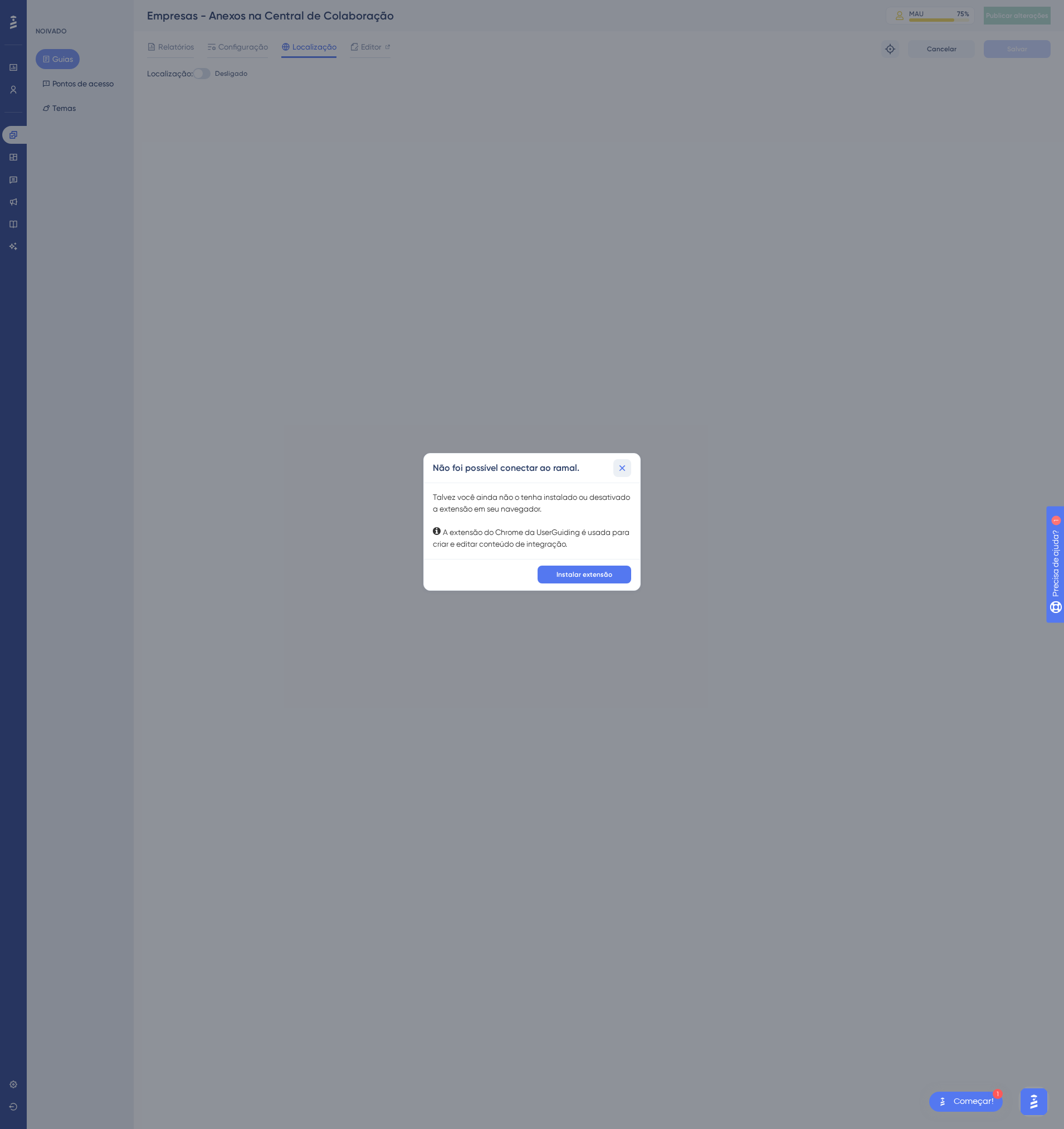
click at [621, 470] on icon at bounding box center [622, 468] width 6 height 6
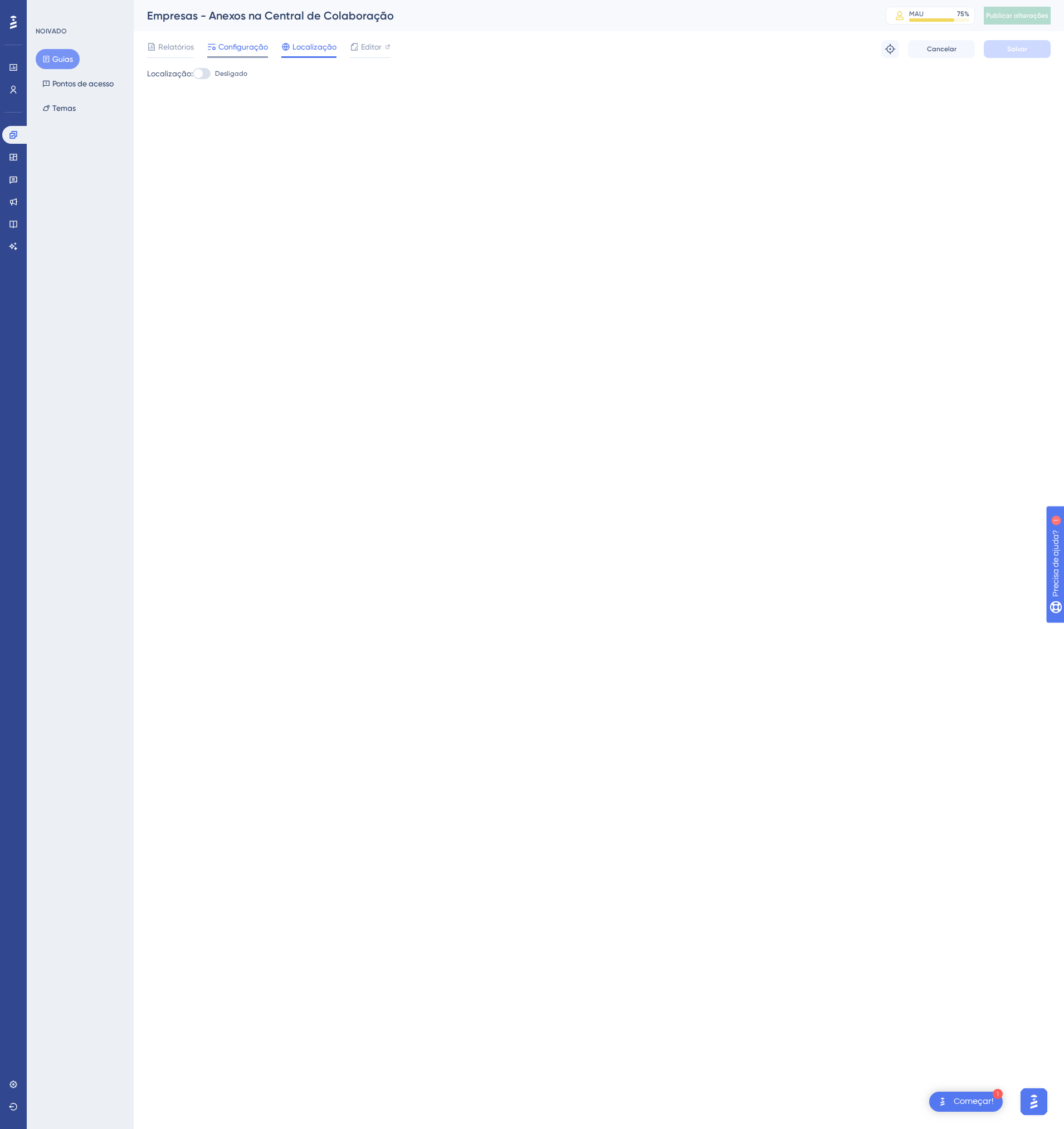
click at [247, 49] on span "Configuração" at bounding box center [243, 46] width 50 height 14
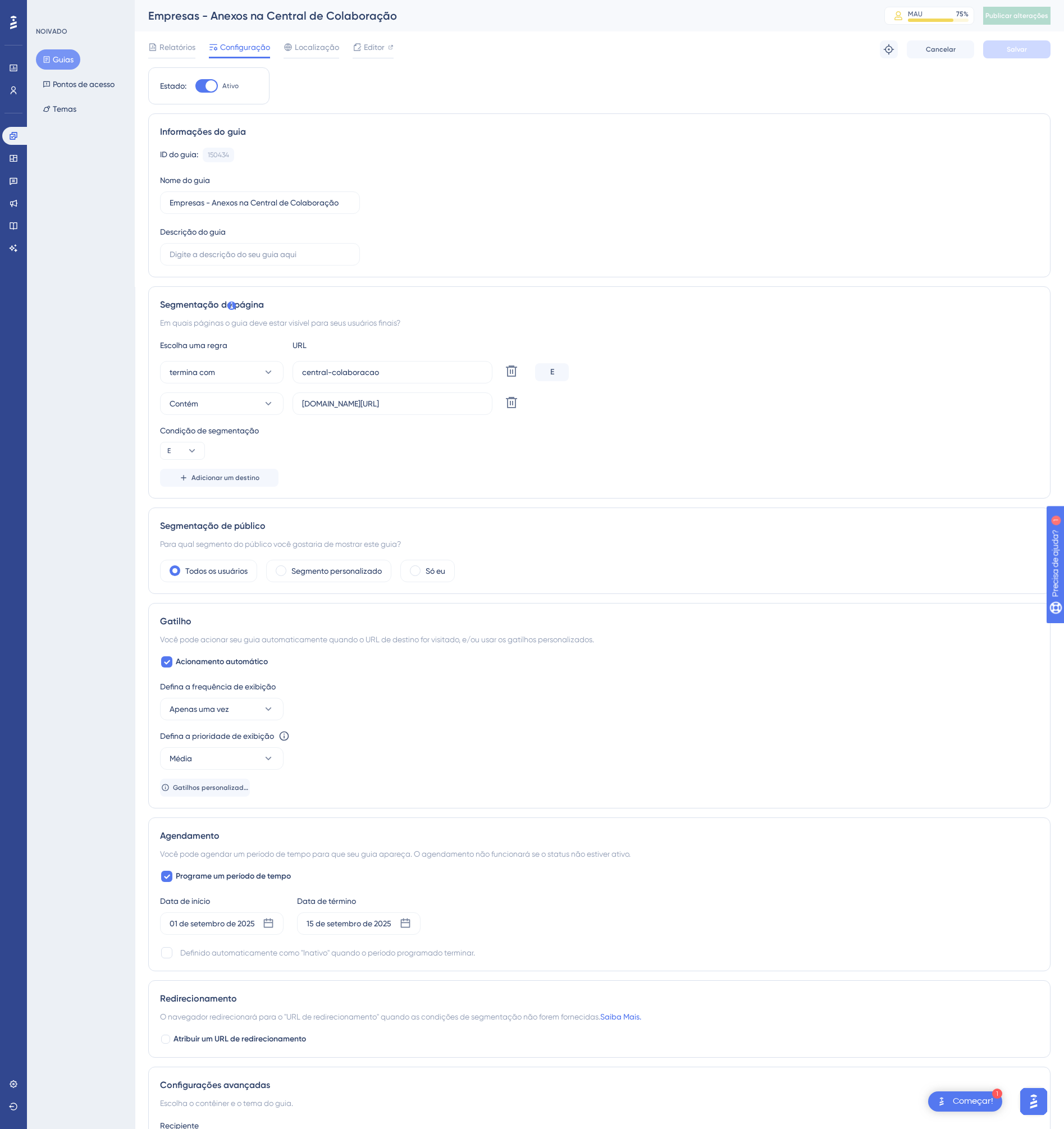
click at [170, 40] on div "Relatórios Configuração Localização Editor Solucionar problemas Cancelar Salvar" at bounding box center [599, 49] width 902 height 36
click at [171, 42] on span "Relatórios" at bounding box center [177, 47] width 36 height 14
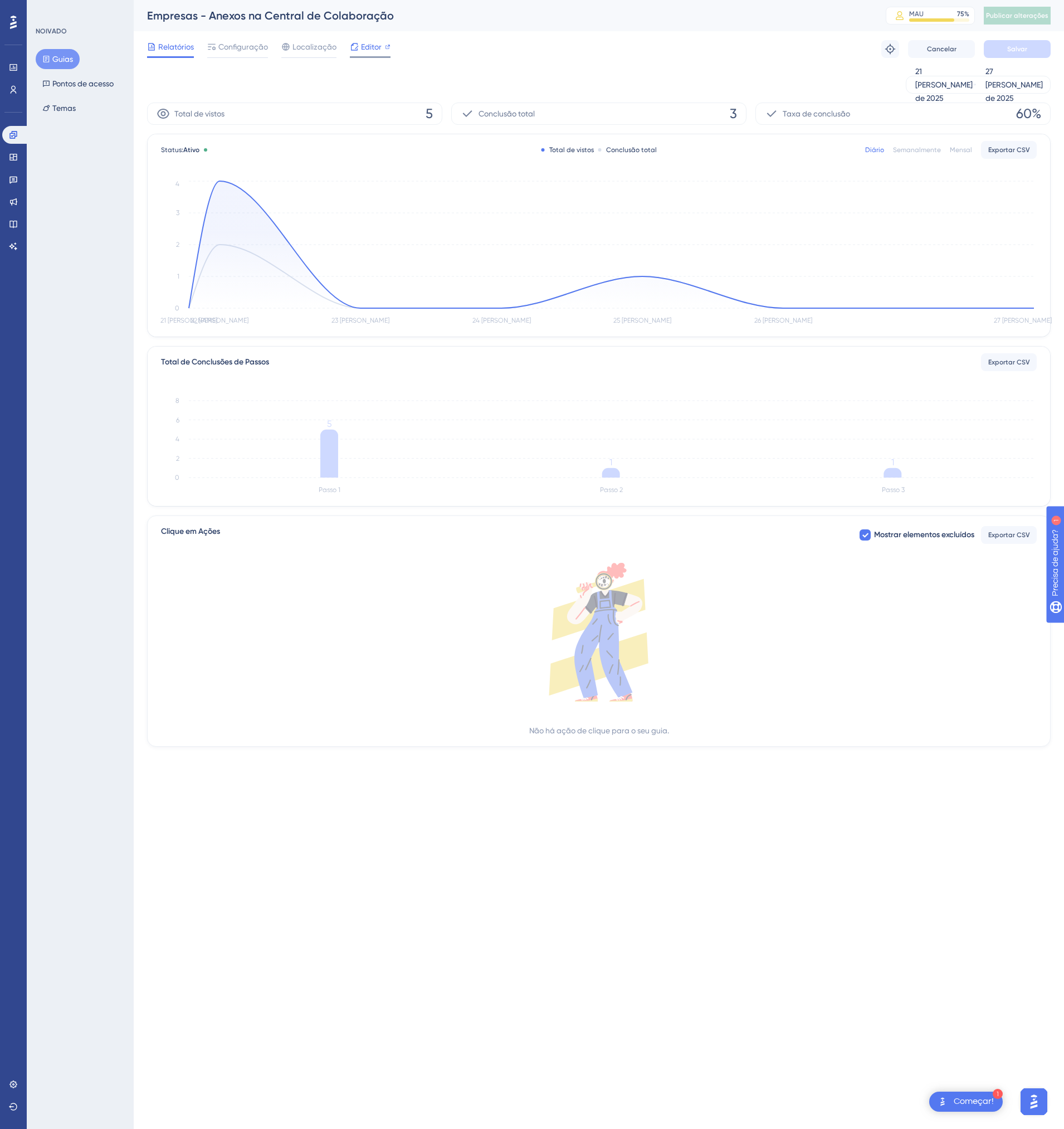
click at [361, 48] on span "Editor" at bounding box center [371, 46] width 21 height 14
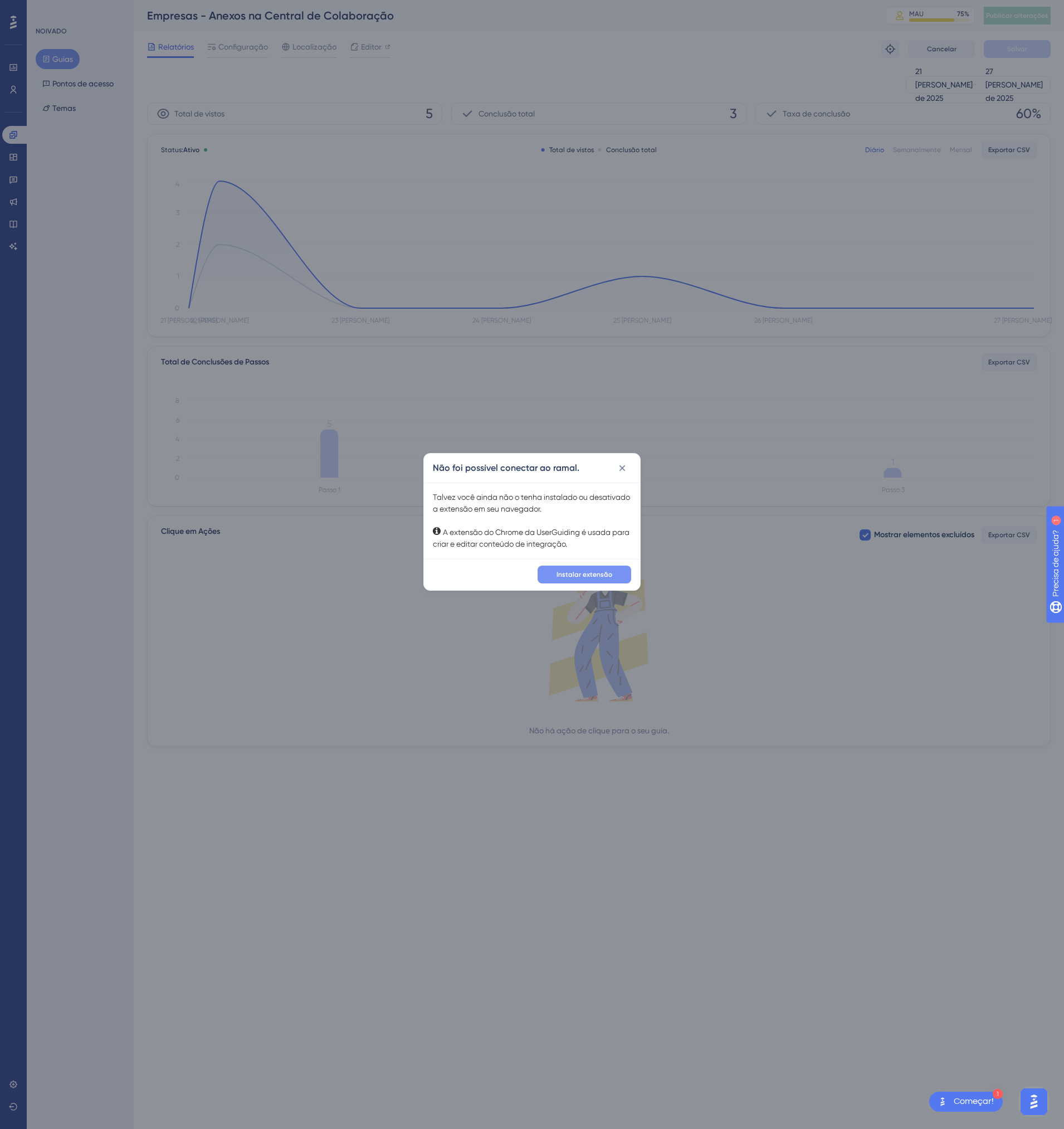
click at [595, 575] on span "Instalar extensão" at bounding box center [584, 575] width 55 height 9
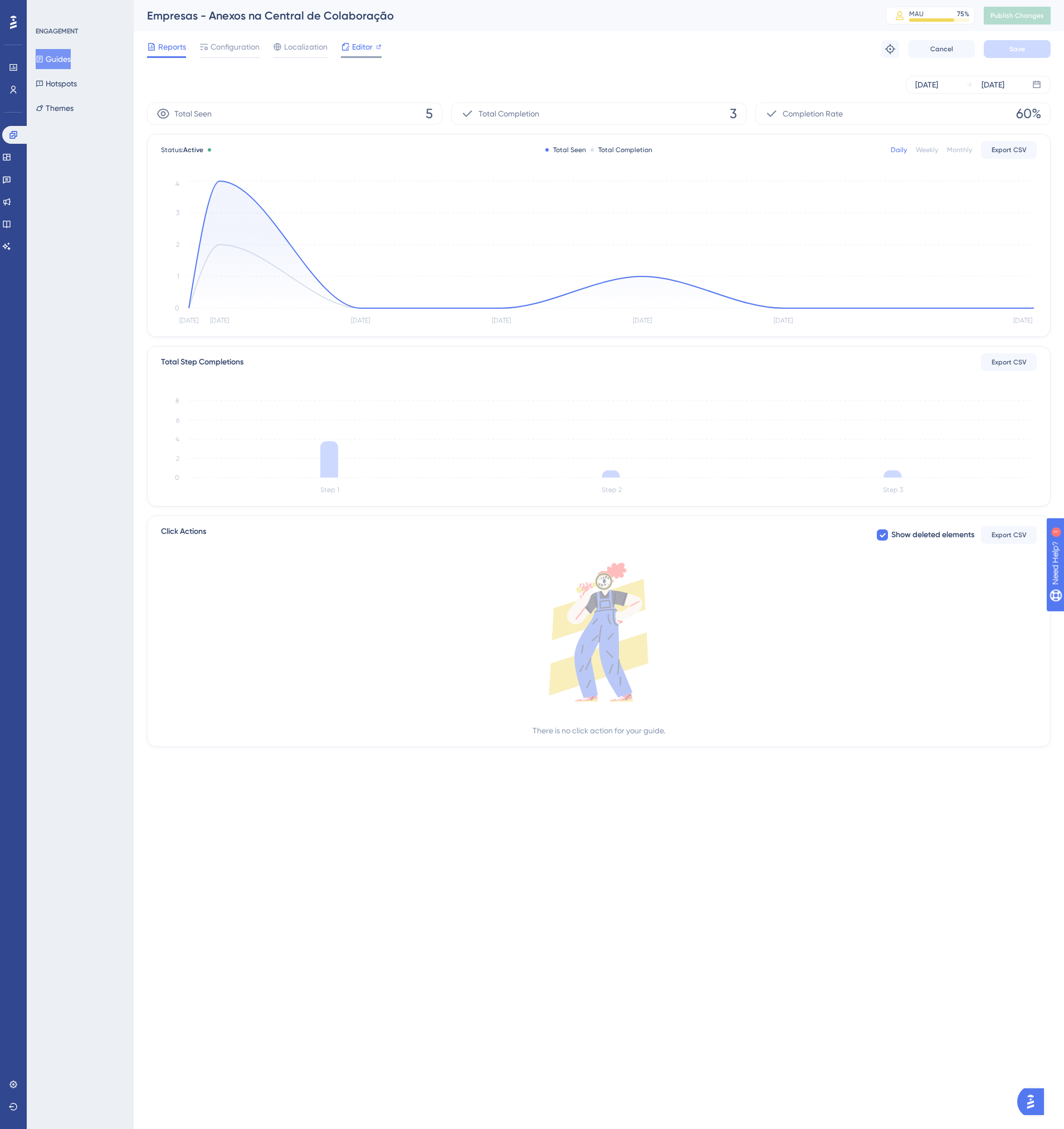
click at [362, 46] on span "Editor" at bounding box center [362, 46] width 21 height 14
click at [304, 42] on span "Localization" at bounding box center [305, 46] width 43 height 14
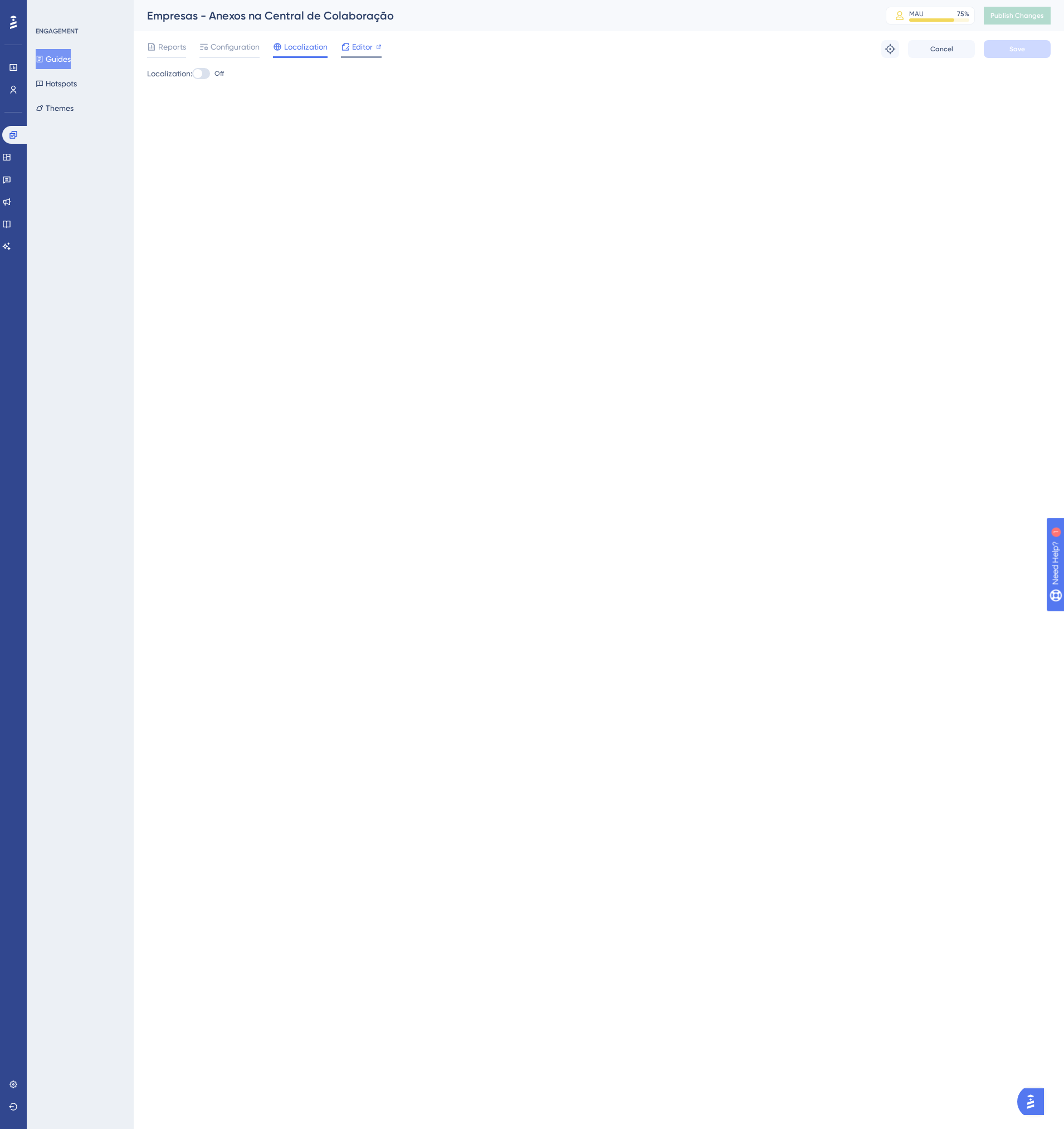
click at [354, 56] on div at bounding box center [361, 57] width 41 height 2
